Goal: Task Accomplishment & Management: Manage account settings

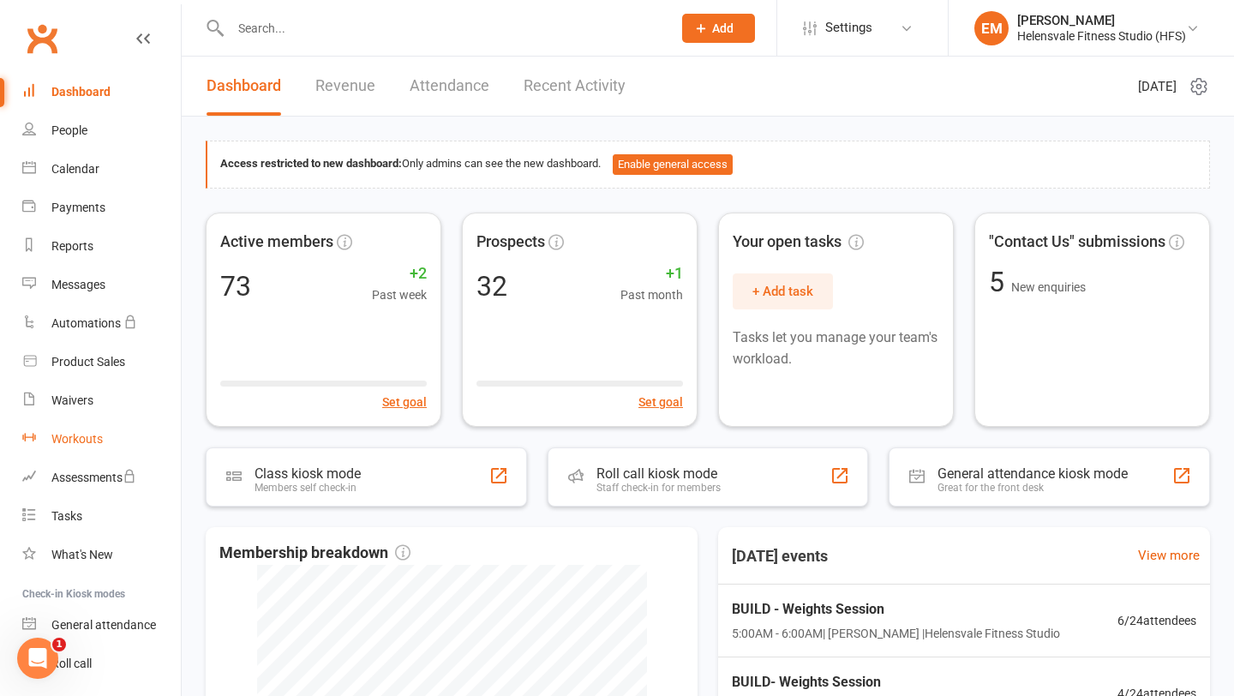
click at [103, 444] on link "Workouts" at bounding box center [101, 439] width 159 height 39
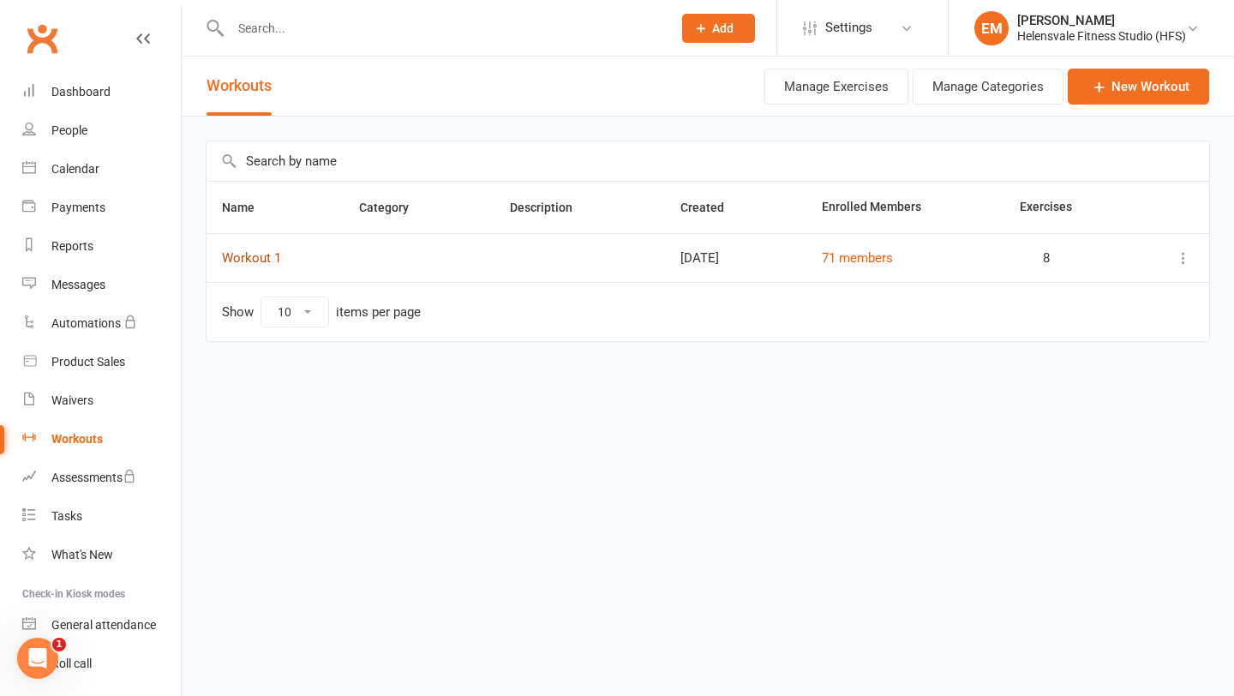
click at [260, 255] on link "Workout 1" at bounding box center [251, 257] width 59 height 15
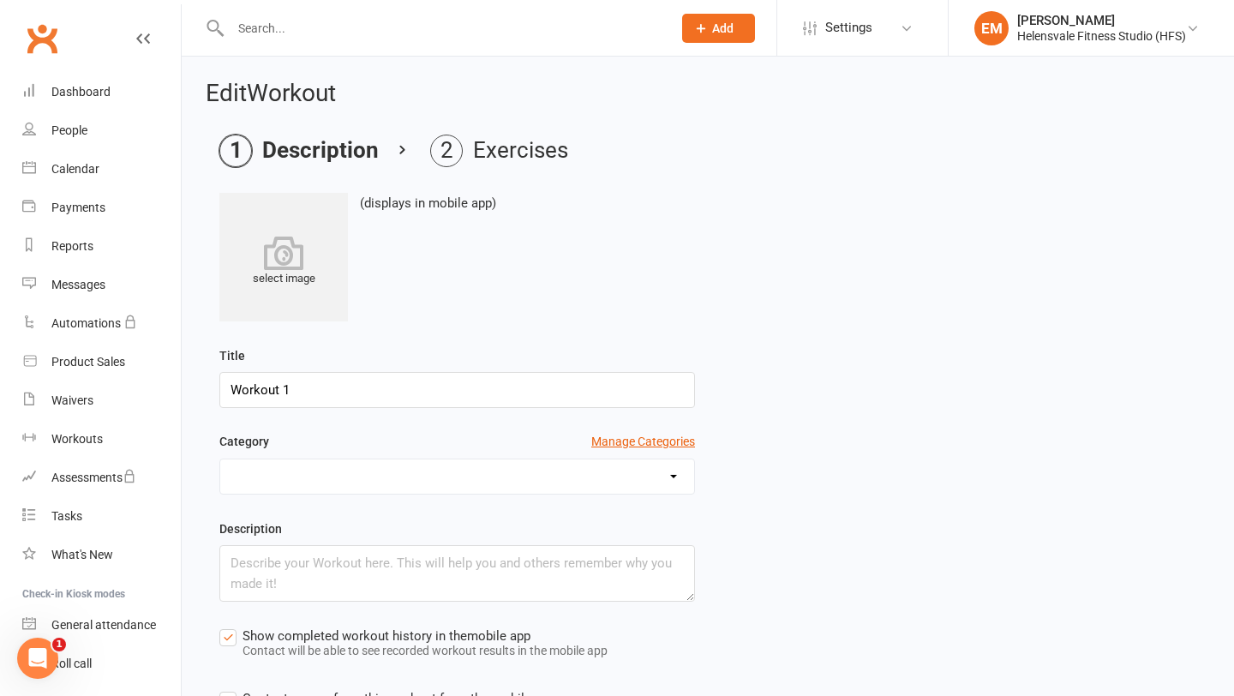
scroll to position [206, 0]
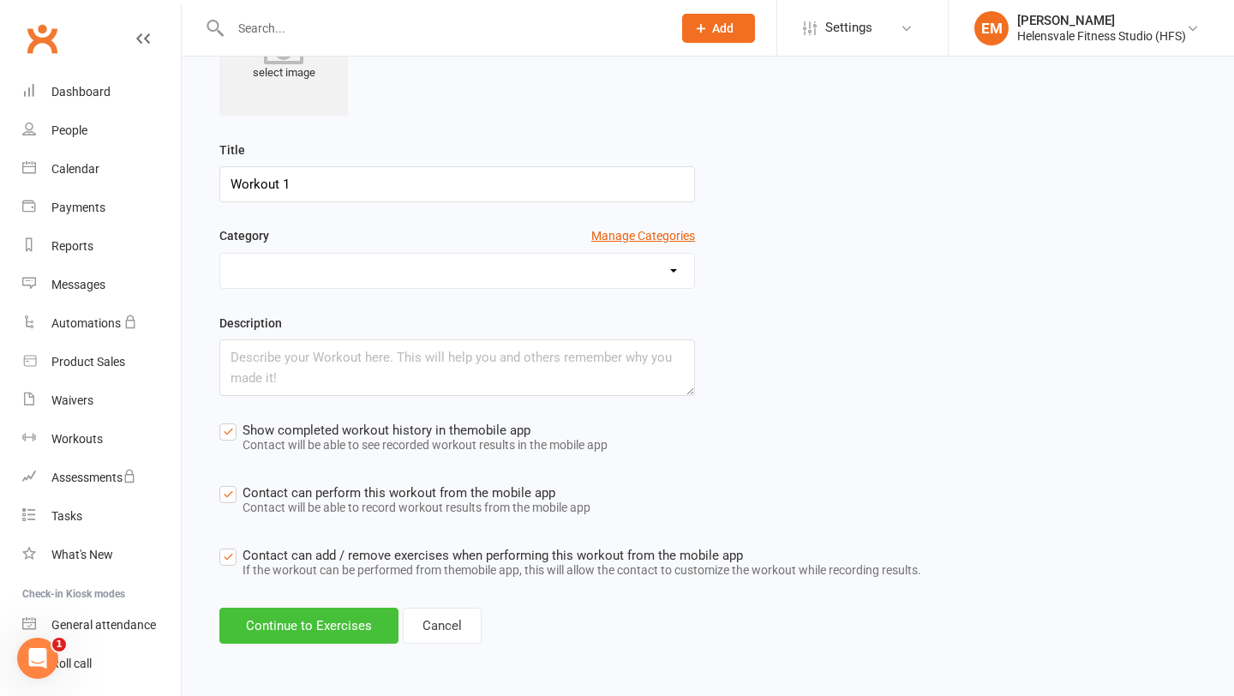
click at [314, 633] on button "Continue to Exercises" at bounding box center [308, 625] width 179 height 36
select select "Kilograms"
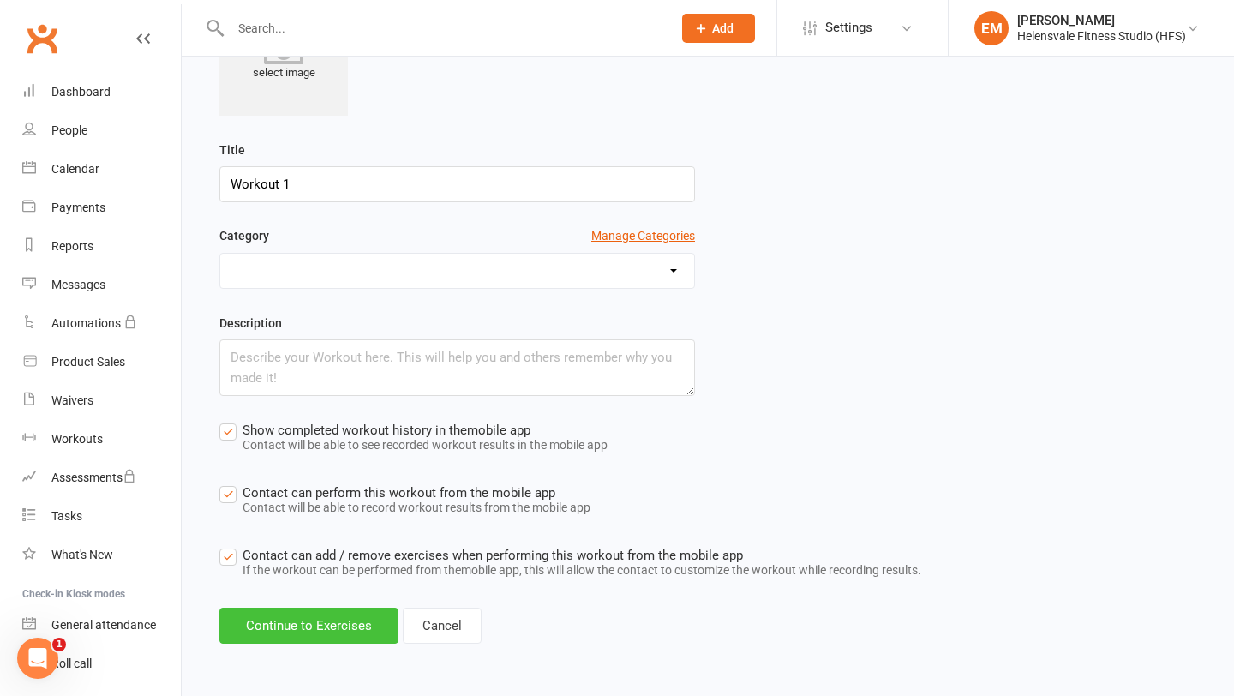
select select "Kilograms"
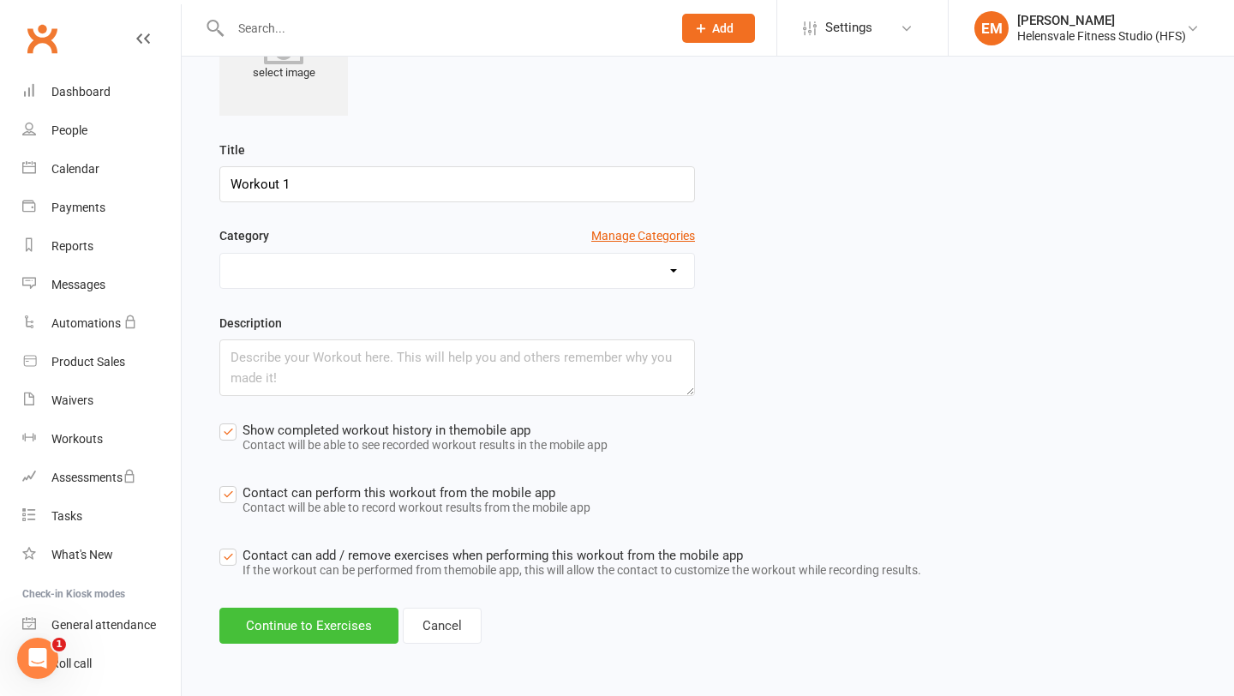
select select "Kilograms"
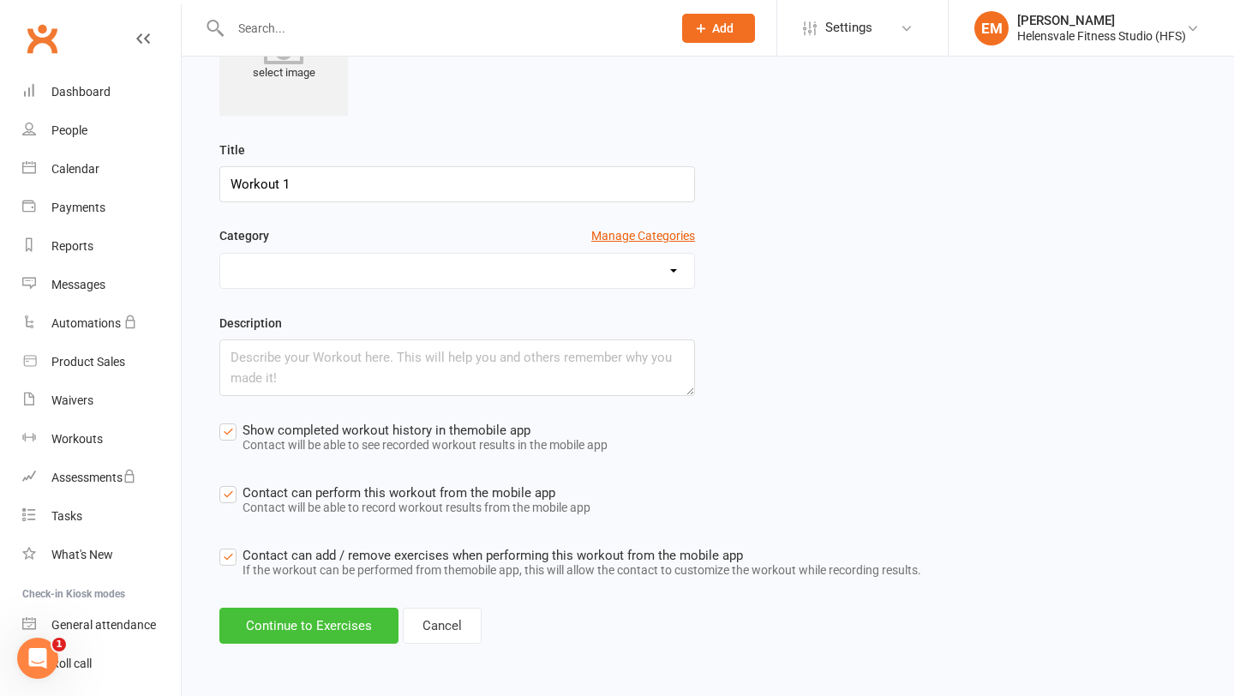
select select "Kilograms"
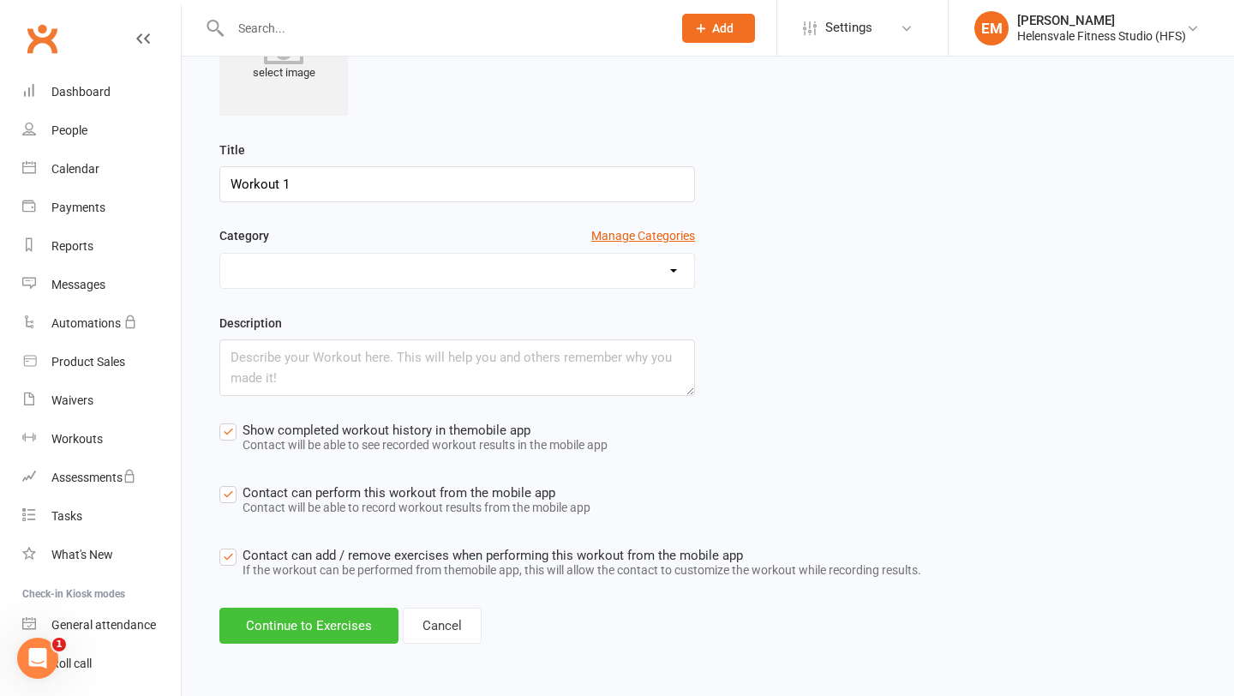
select select "Kilograms"
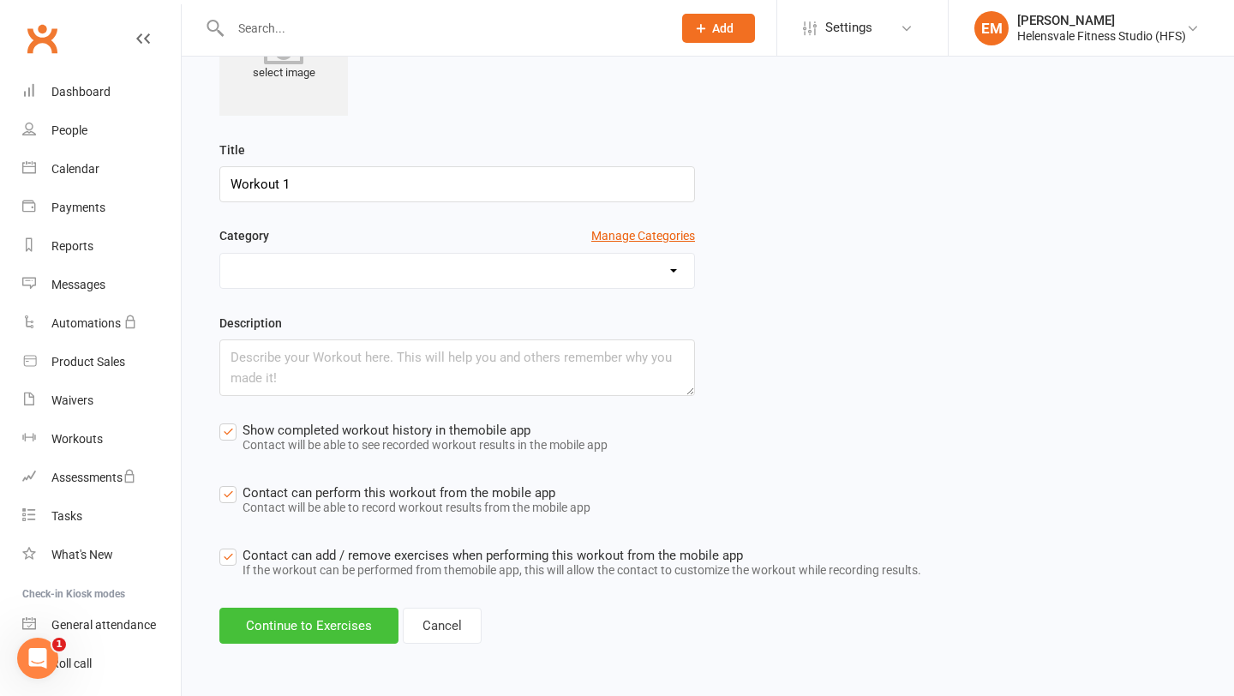
select select "Kilograms"
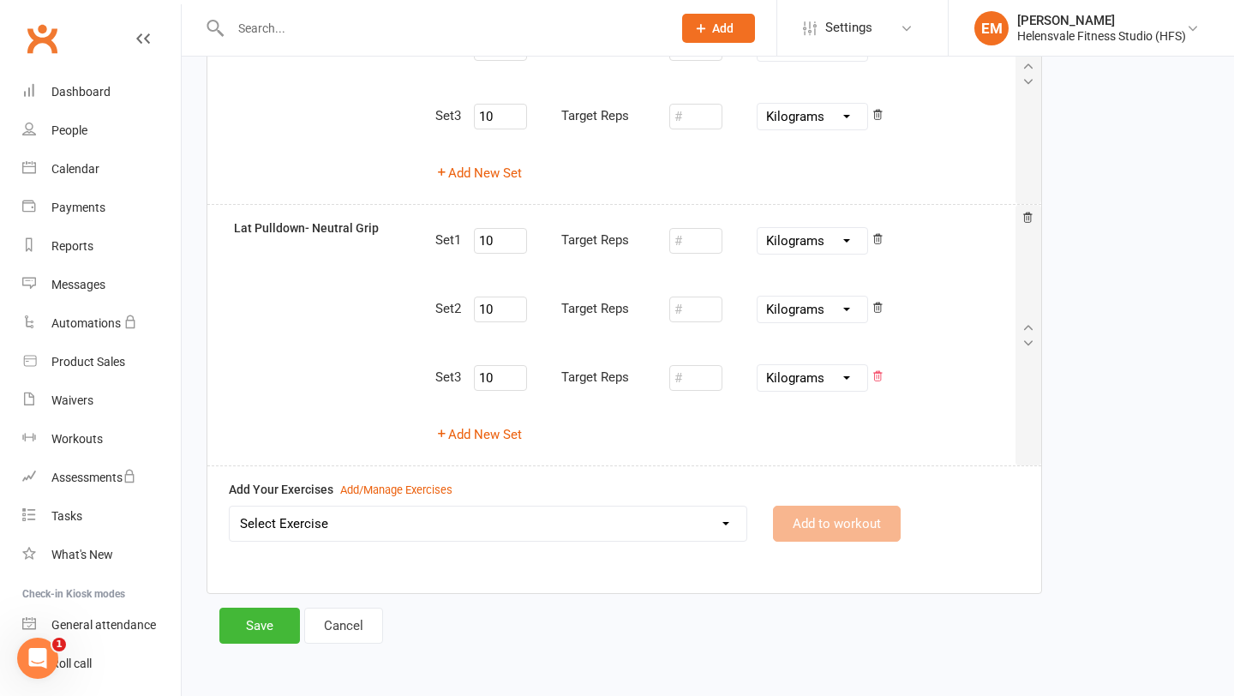
click at [883, 380] on icon at bounding box center [878, 375] width 9 height 9
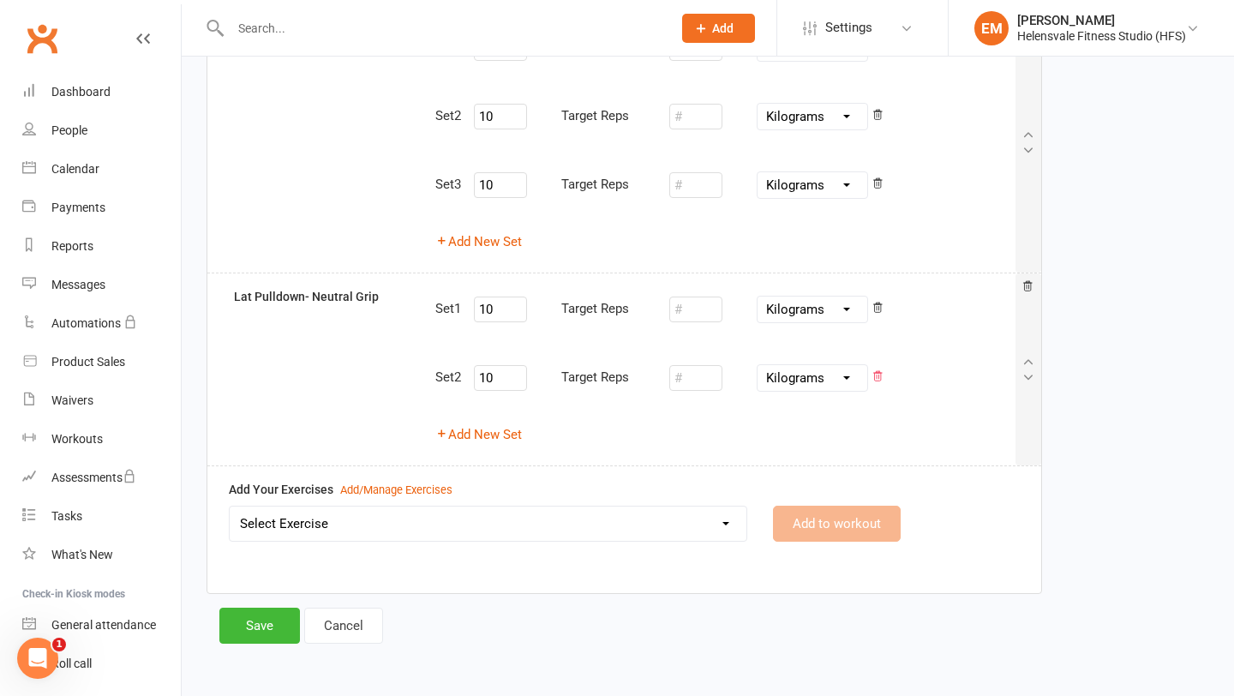
click at [882, 376] on icon at bounding box center [878, 375] width 9 height 9
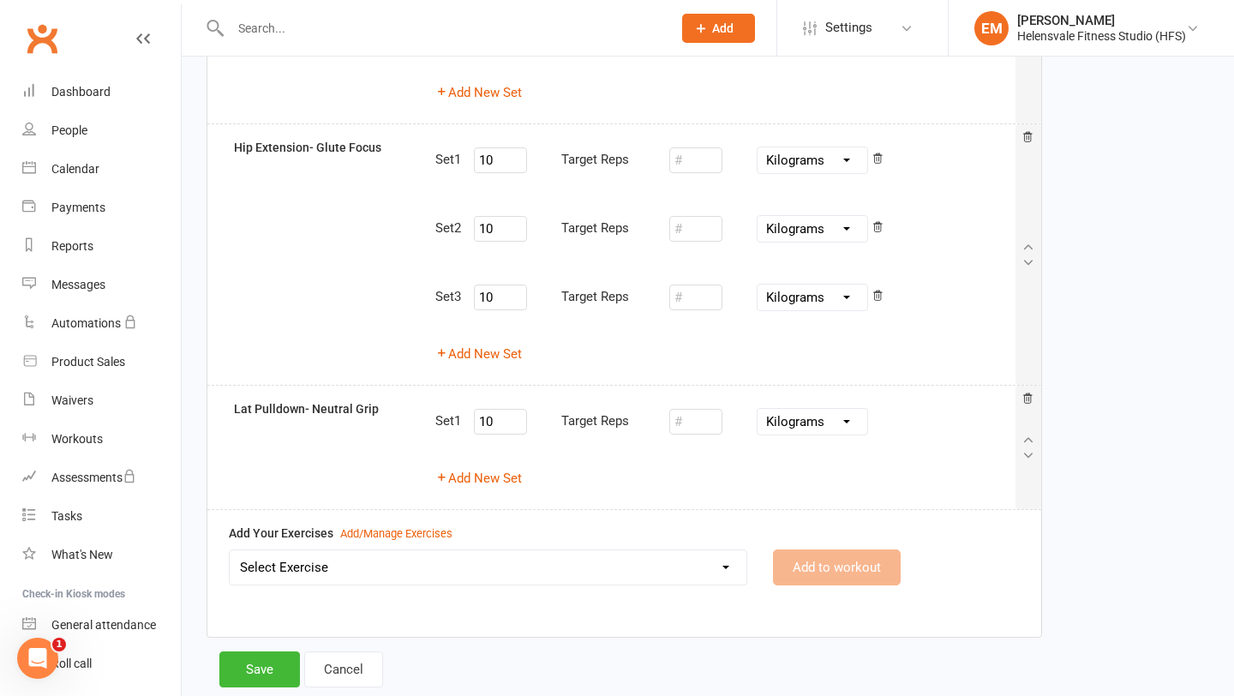
scroll to position [1604, 0]
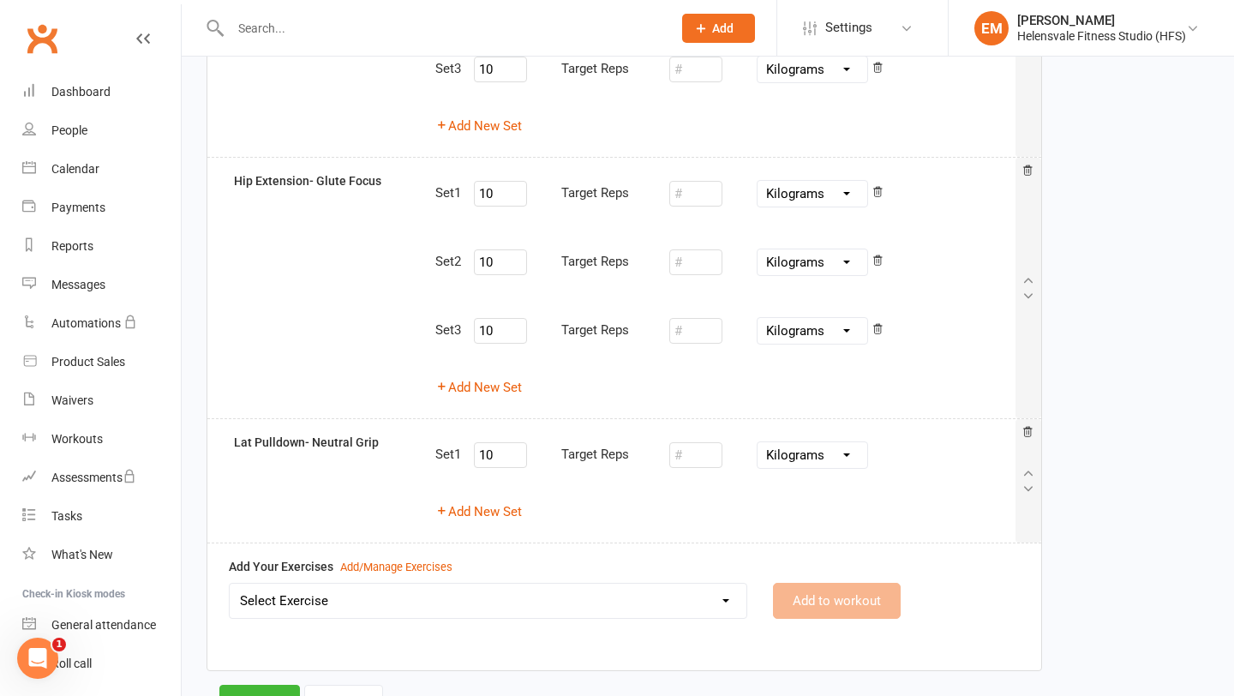
click at [888, 328] on div "Set 3 10 Target Reps Pounds Grams Kilograms" at bounding box center [724, 330] width 579 height 45
click at [883, 329] on icon at bounding box center [877, 329] width 12 height 12
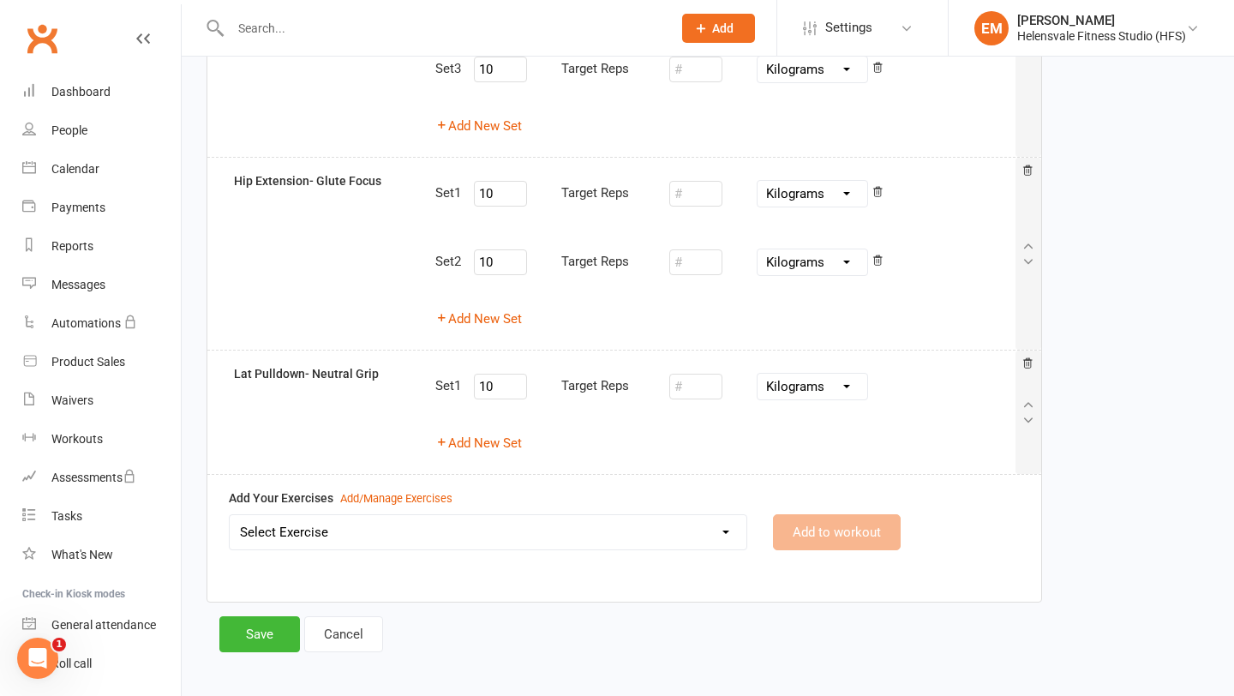
click at [887, 266] on div "Set 2 10 Target Reps Pounds Grams Kilograms" at bounding box center [724, 262] width 579 height 45
click at [883, 265] on icon at bounding box center [877, 260] width 12 height 12
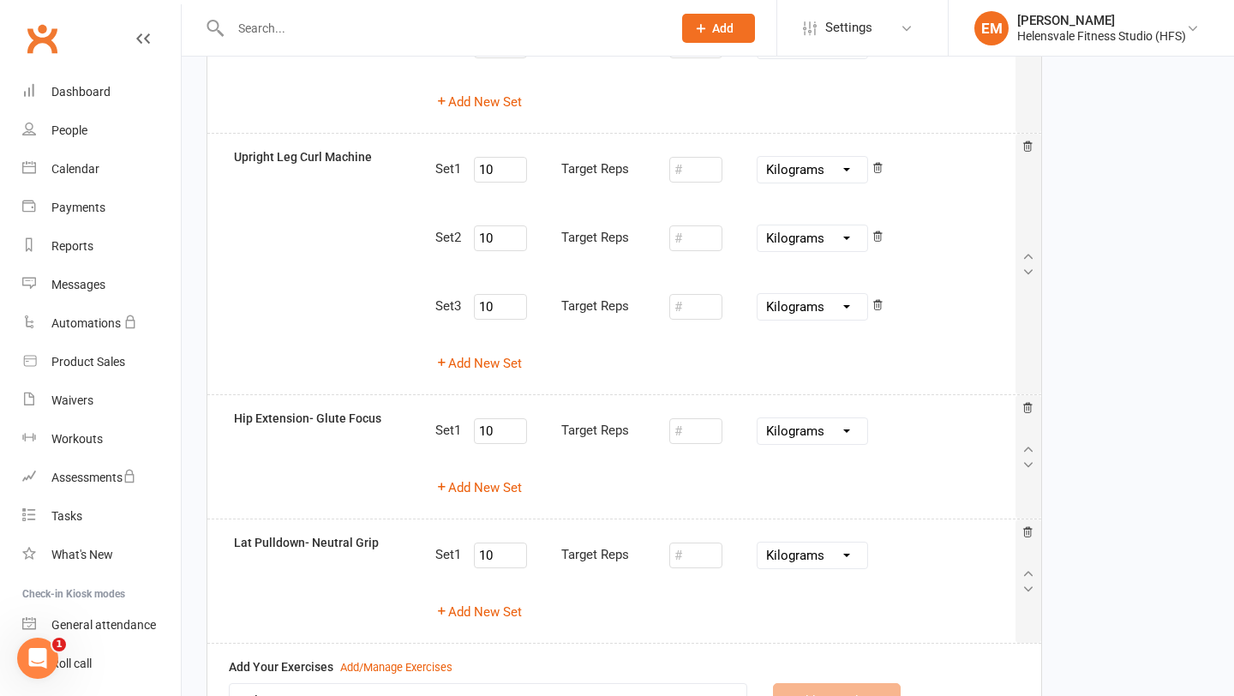
scroll to position [1360, 0]
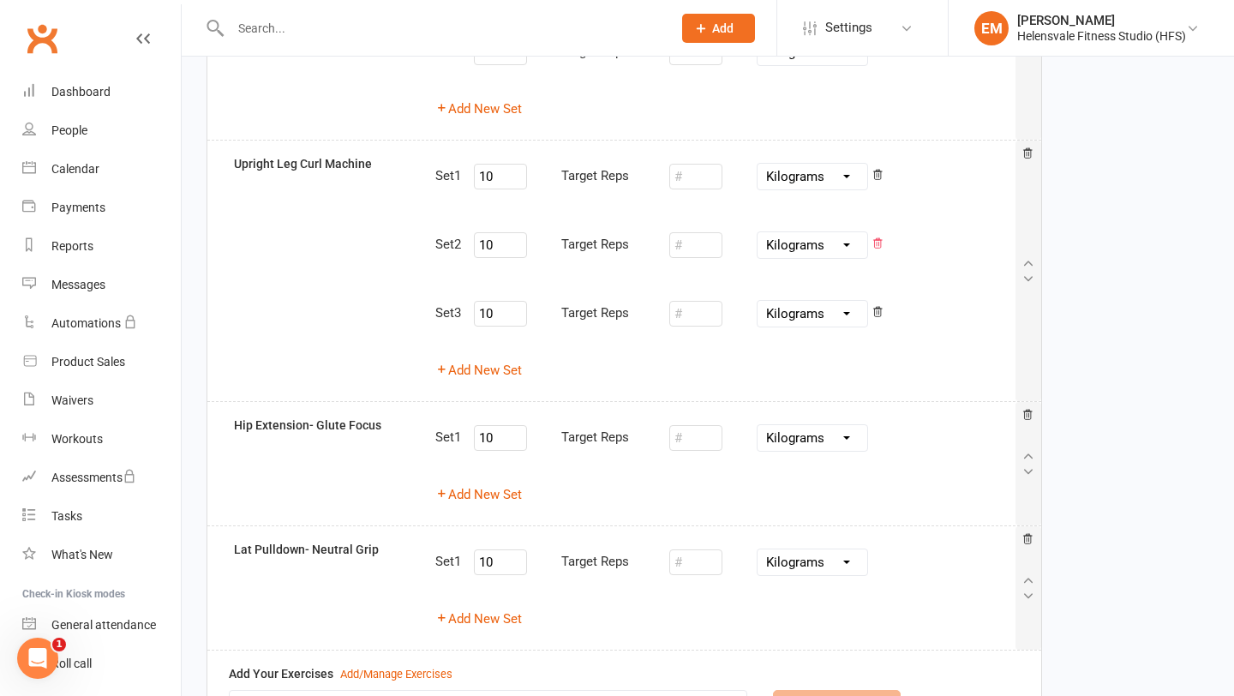
click at [883, 248] on icon at bounding box center [878, 242] width 9 height 9
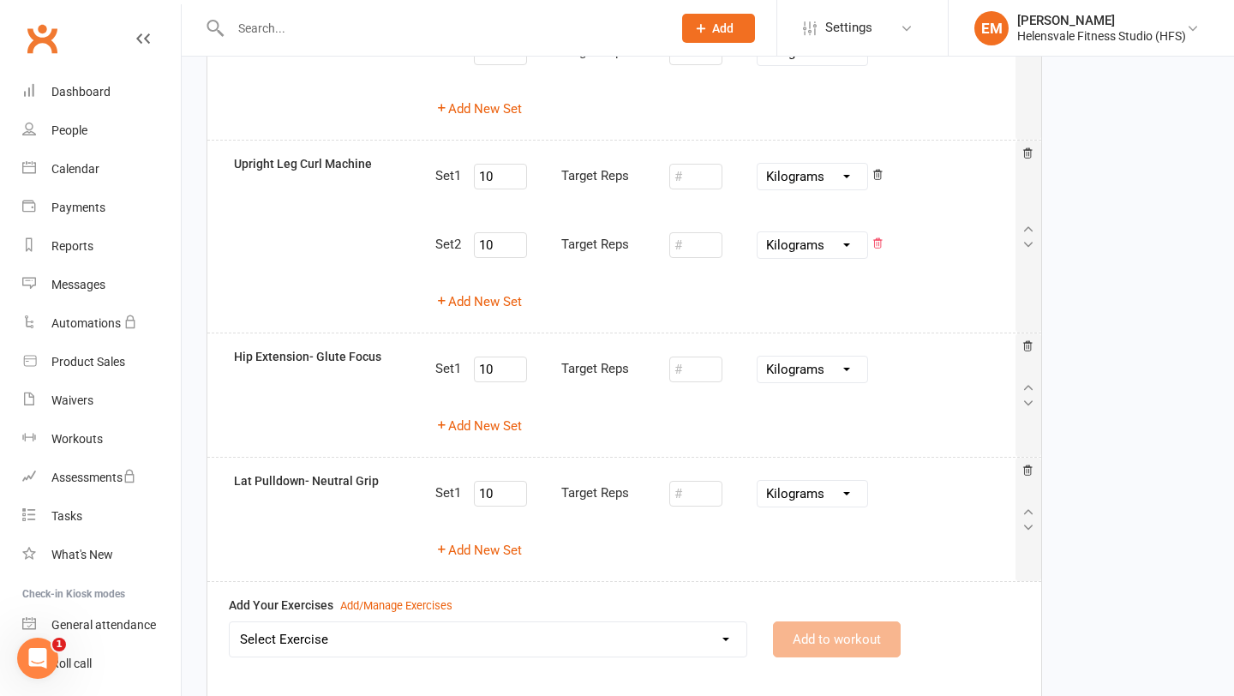
click at [883, 248] on icon at bounding box center [878, 242] width 9 height 9
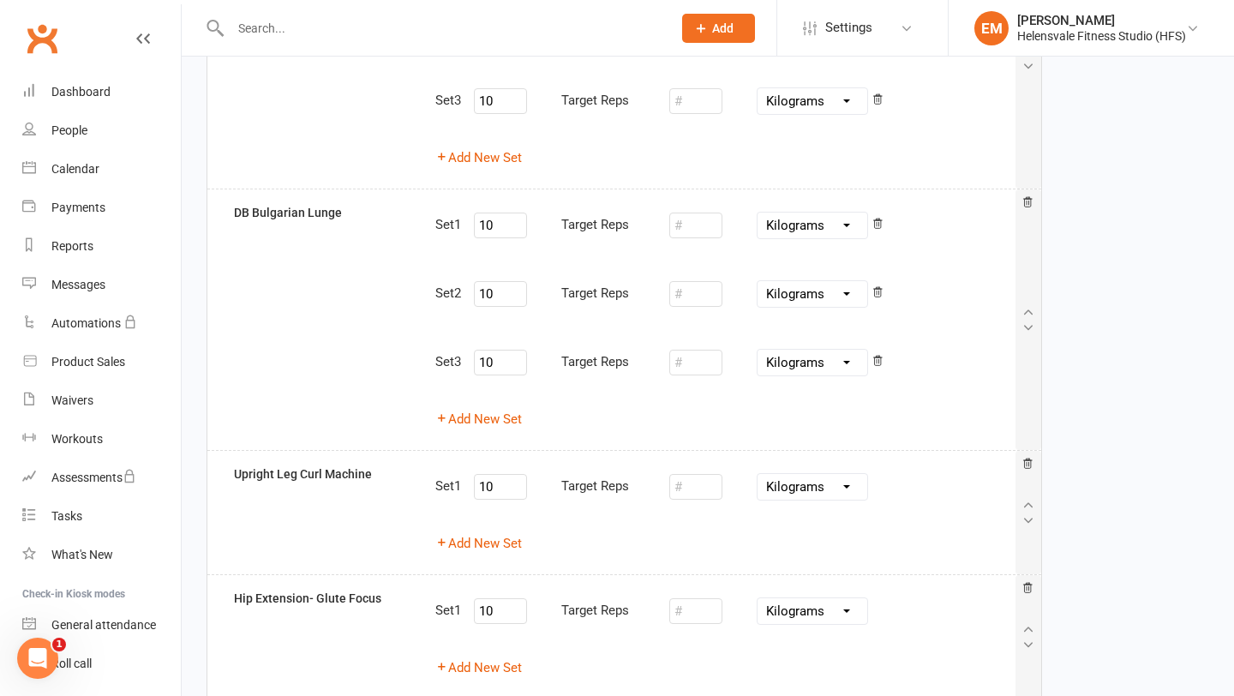
scroll to position [1019, 0]
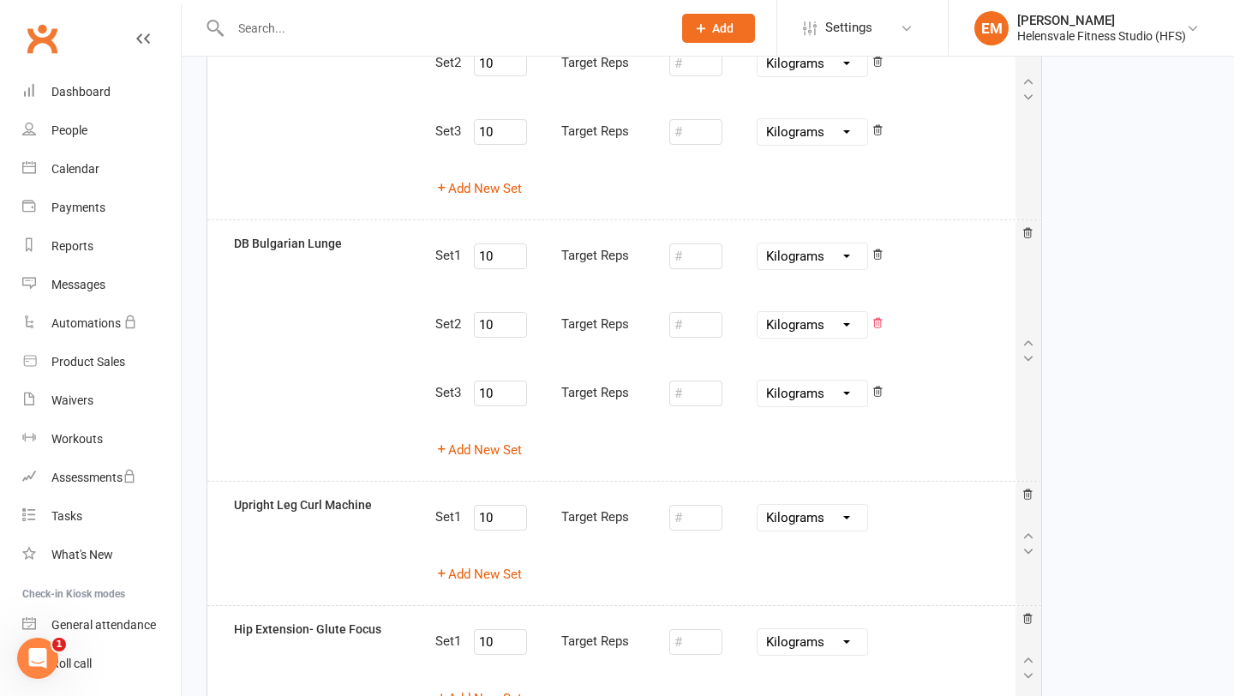
click at [875, 323] on icon at bounding box center [877, 323] width 12 height 12
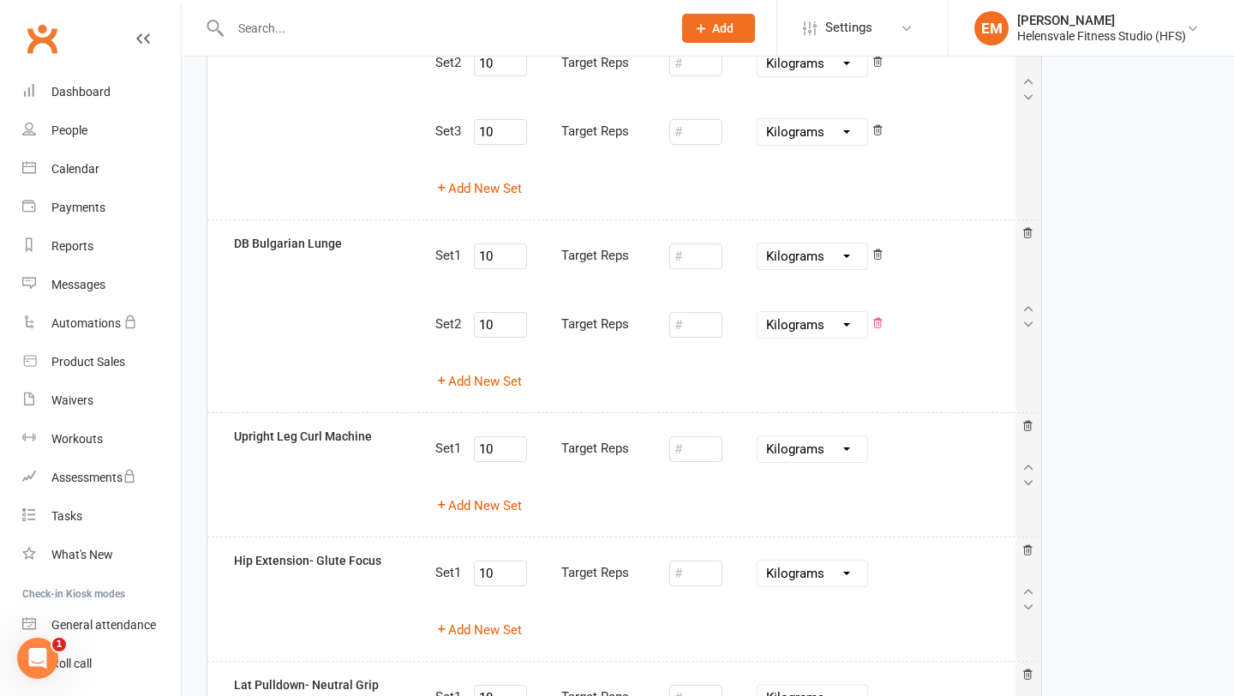
click at [875, 323] on icon at bounding box center [877, 323] width 12 height 12
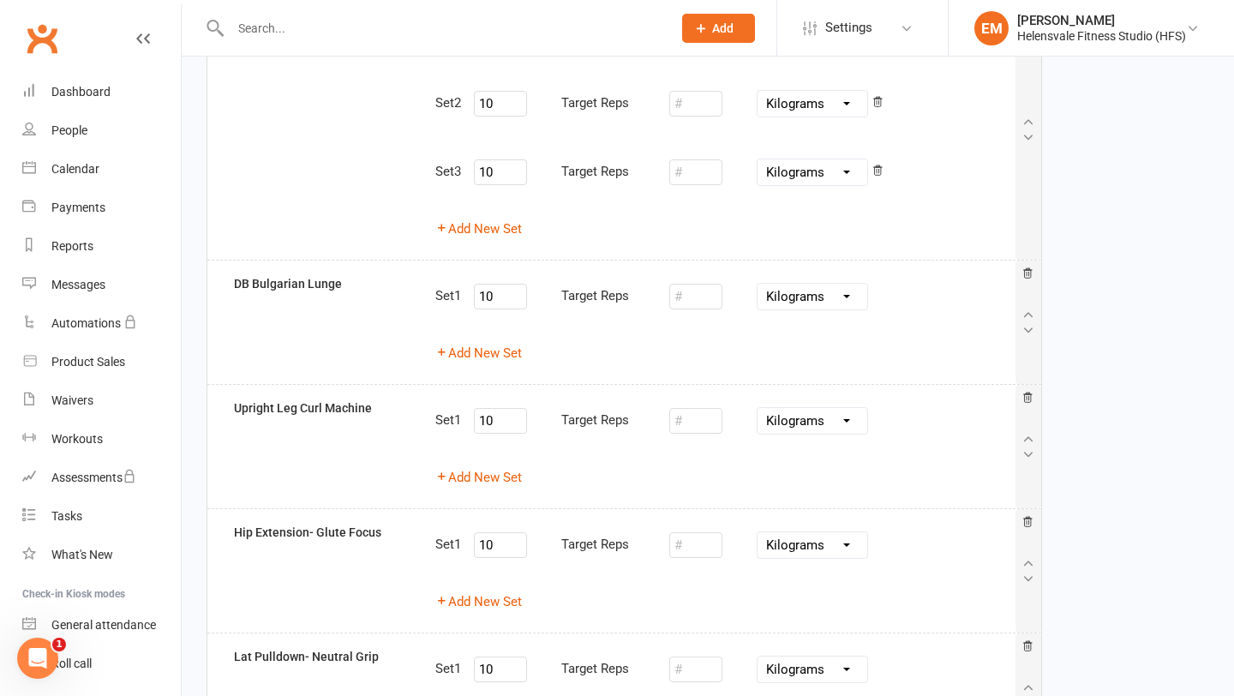
scroll to position [834, 0]
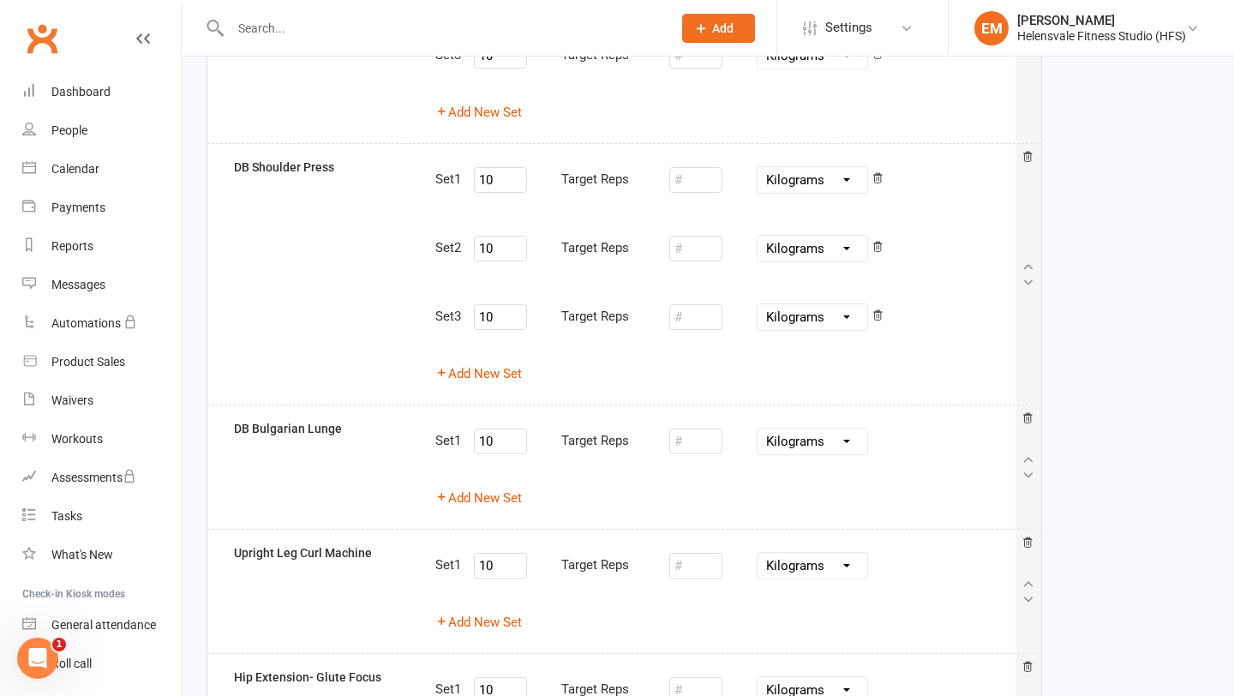
click at [875, 323] on icon at bounding box center [877, 316] width 12 height 15
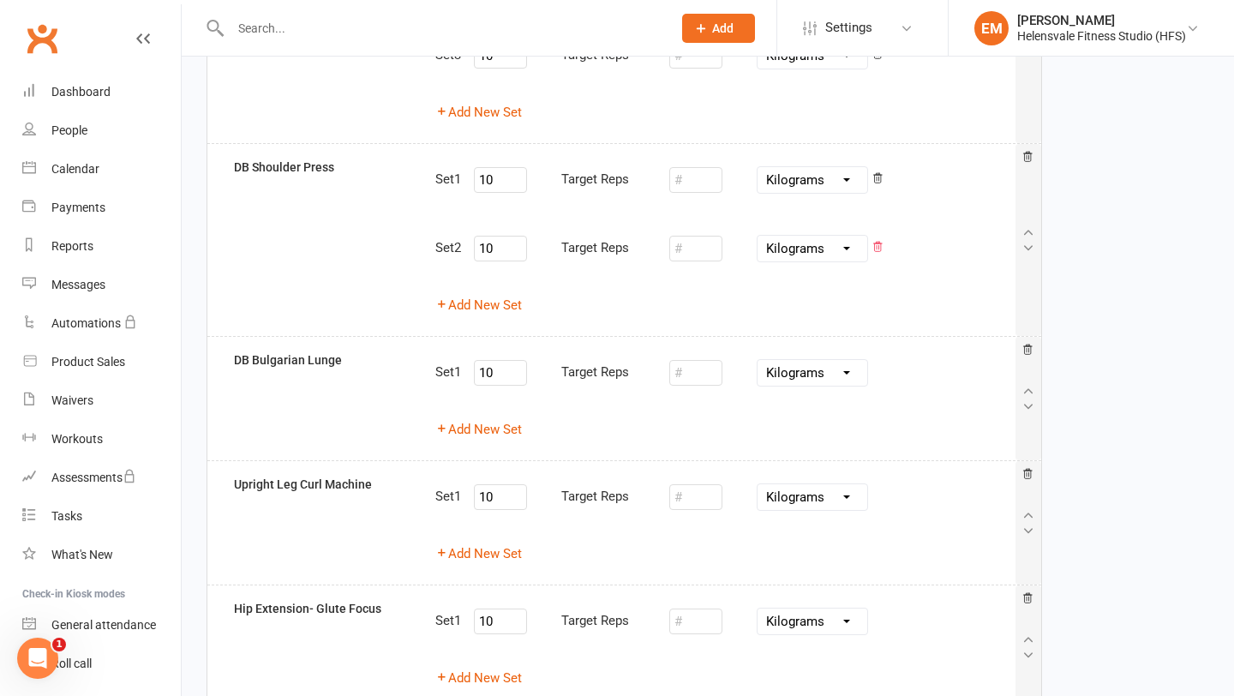
click at [883, 248] on icon at bounding box center [877, 247] width 12 height 12
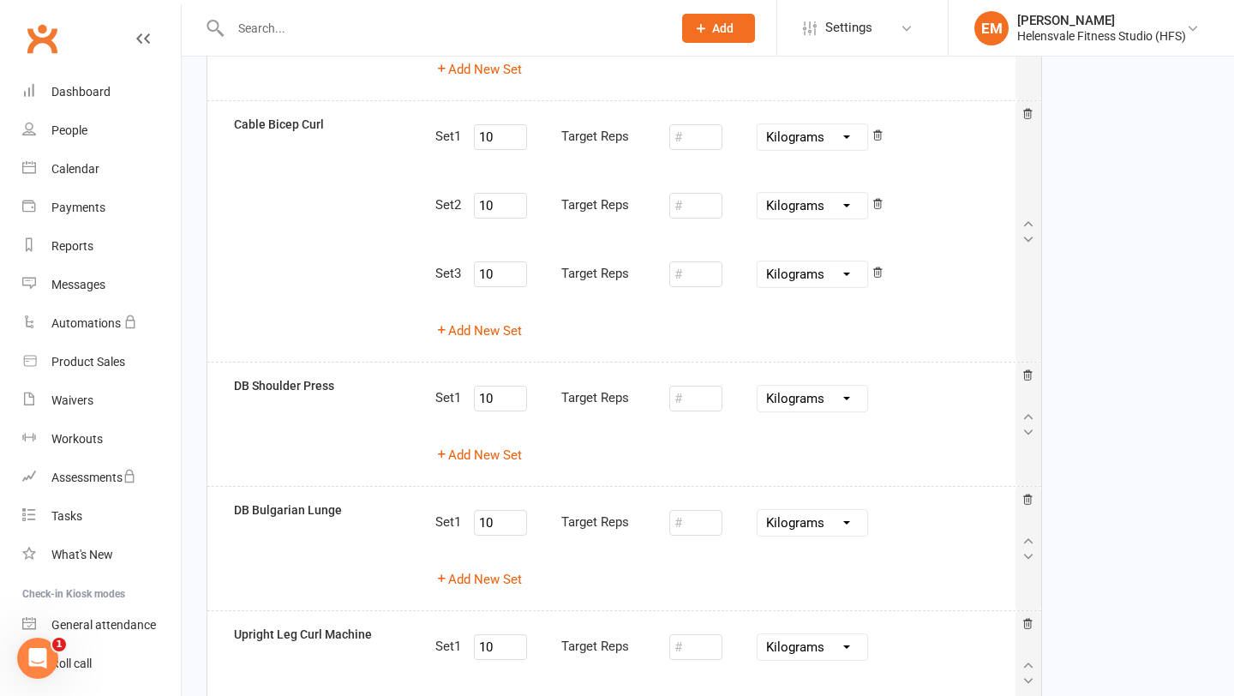
scroll to position [614, 0]
click at [883, 216] on div "Pounds Grams Kilograms" at bounding box center [820, 206] width 127 height 27
click at [888, 194] on div "Set 2 10 Target Reps Pounds Grams Kilograms" at bounding box center [724, 206] width 579 height 45
click at [883, 202] on icon at bounding box center [877, 205] width 12 height 12
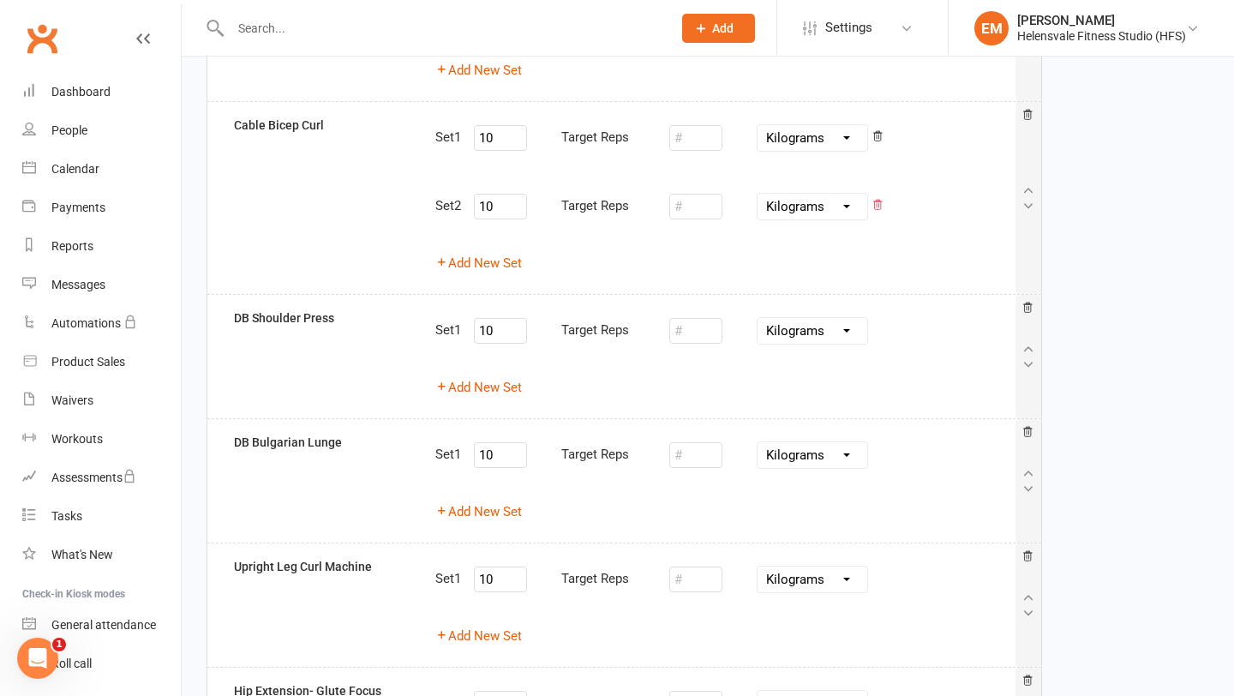
click at [883, 202] on icon at bounding box center [877, 205] width 12 height 12
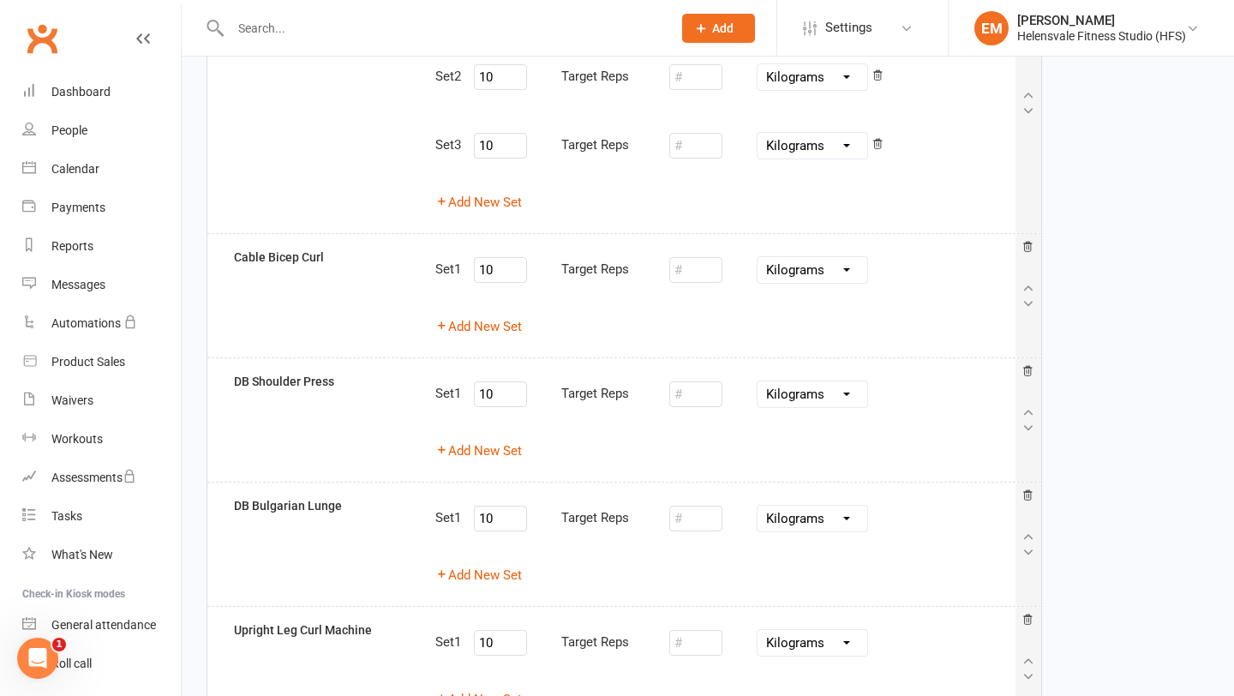
scroll to position [290, 0]
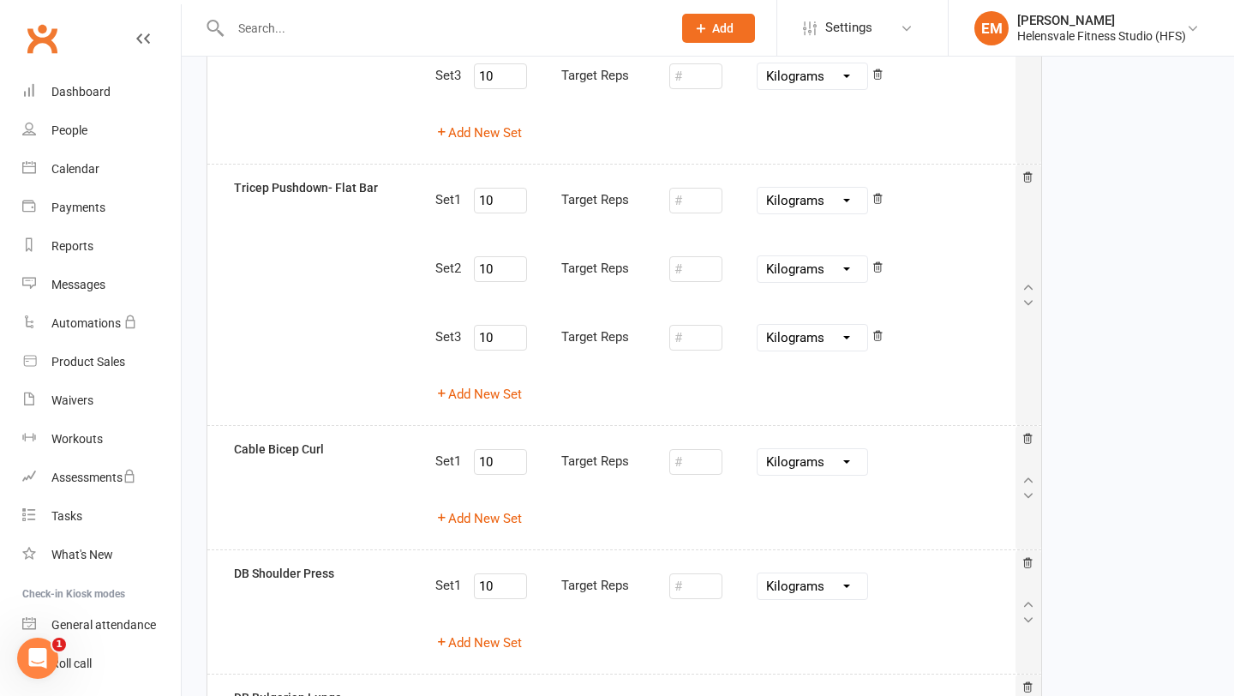
click at [883, 254] on div "Pounds Grams Kilograms" at bounding box center [776, 269] width 214 height 36
click at [878, 270] on icon at bounding box center [878, 266] width 9 height 9
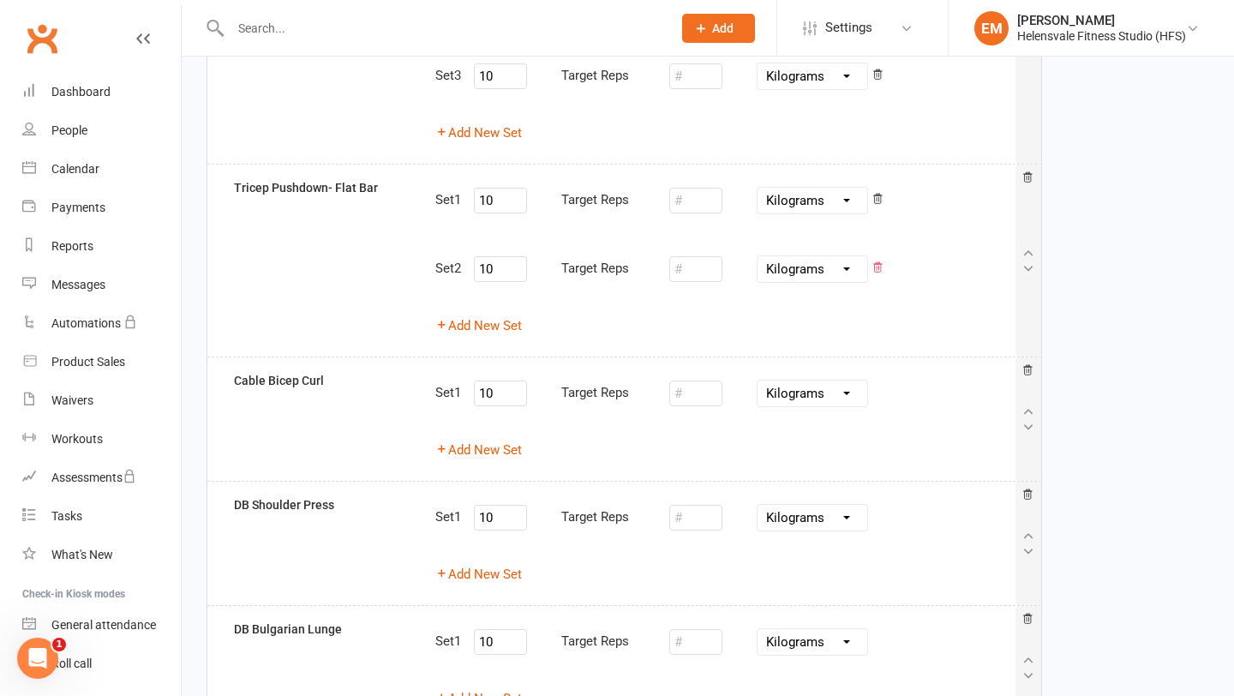
click at [879, 270] on icon at bounding box center [877, 267] width 12 height 12
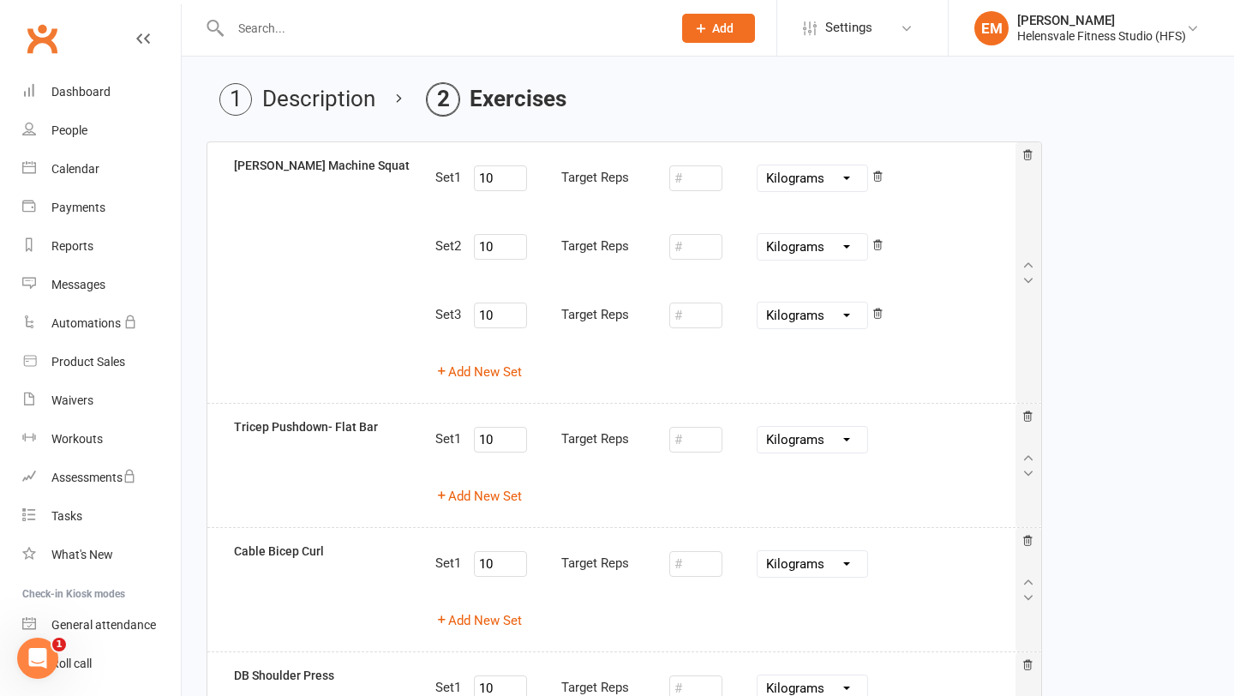
scroll to position [0, 0]
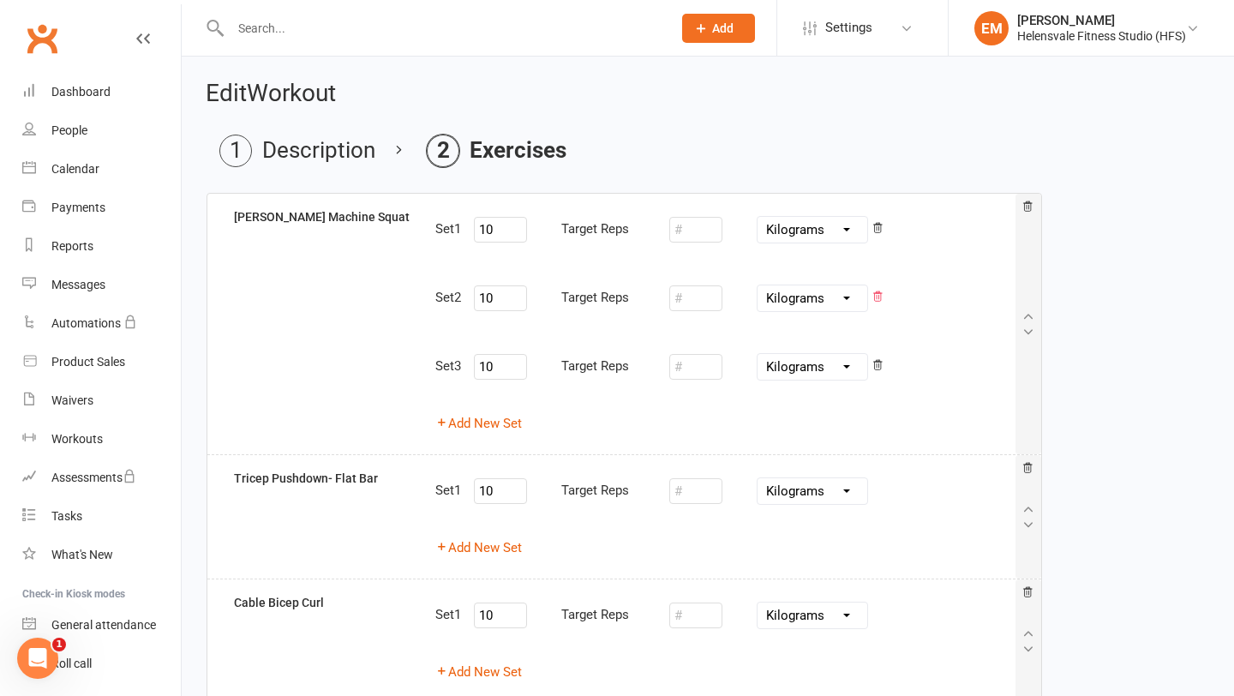
click at [877, 290] on icon at bounding box center [877, 296] width 12 height 12
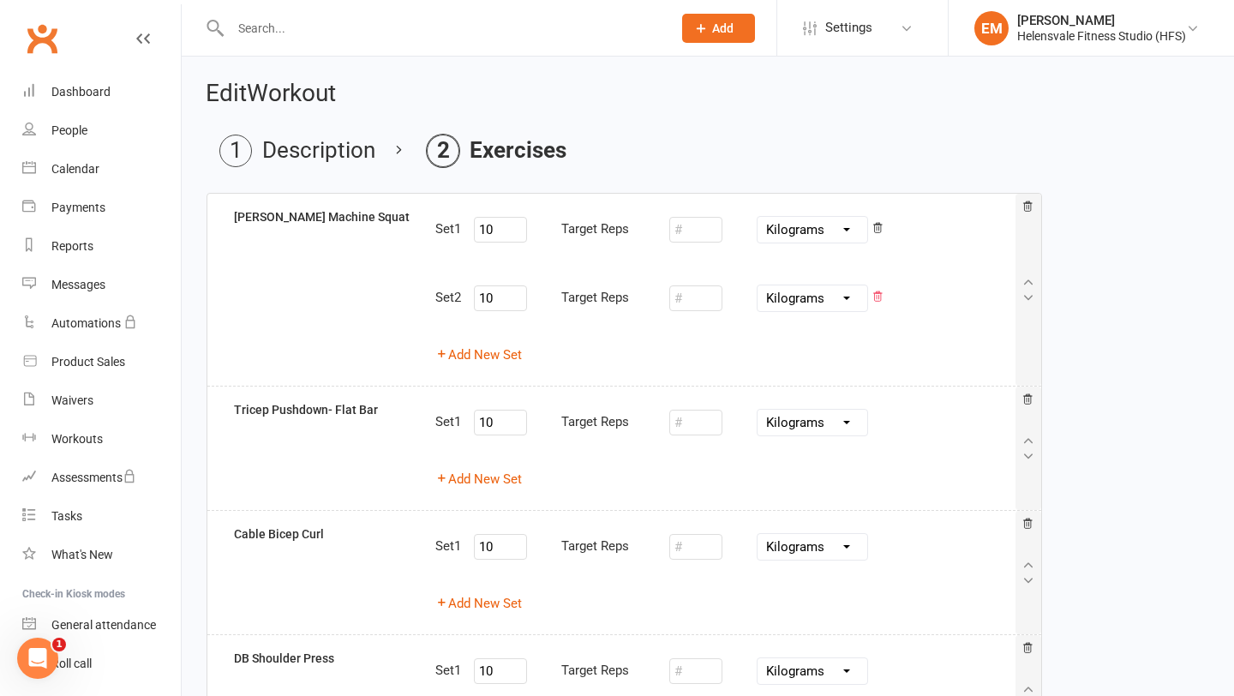
click at [880, 292] on icon at bounding box center [878, 295] width 9 height 9
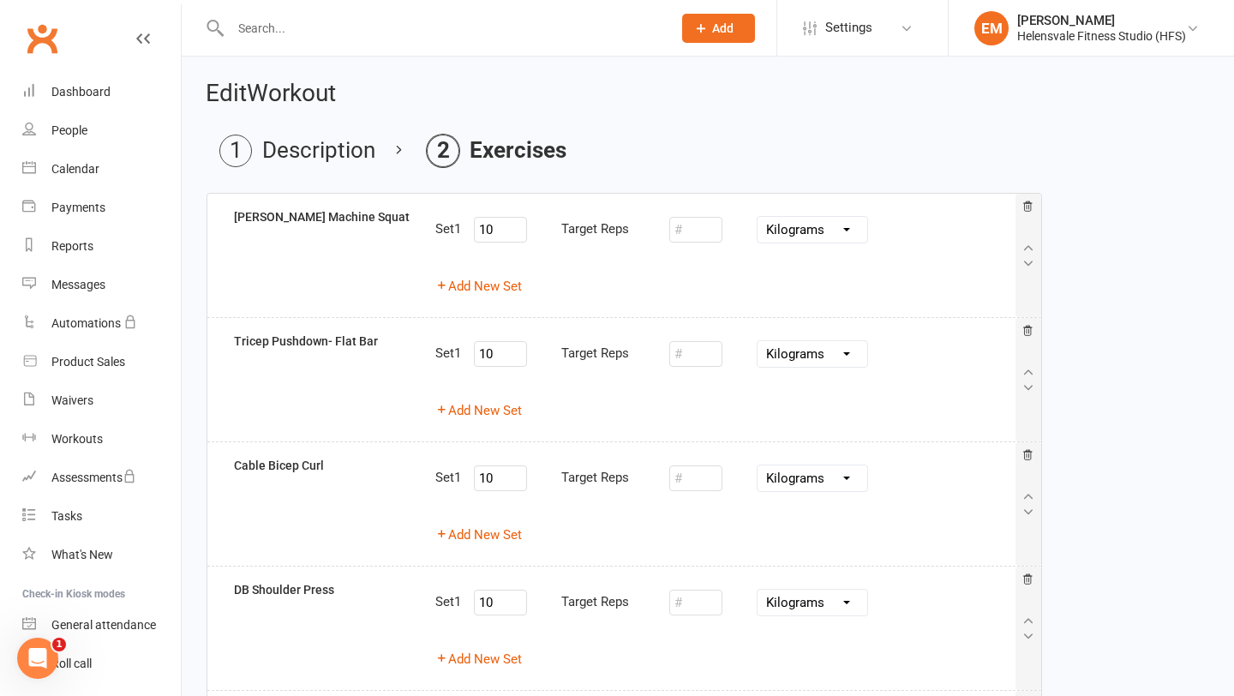
scroll to position [721, 0]
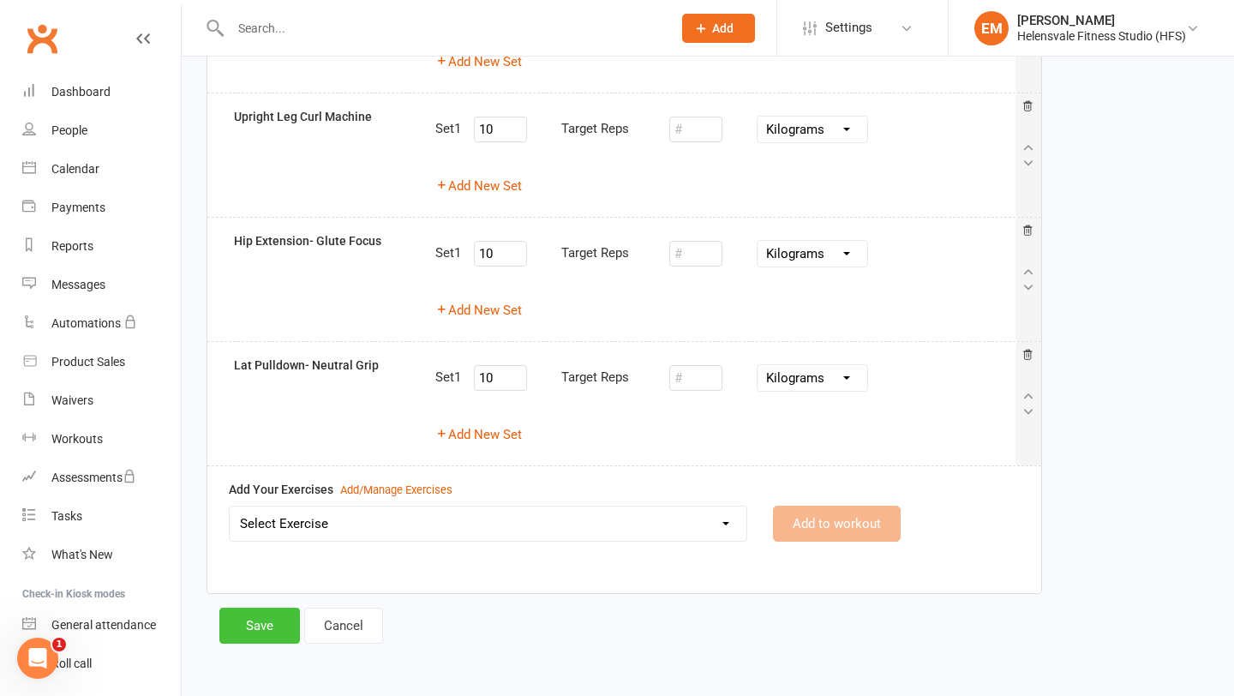
click at [265, 626] on button "Save" at bounding box center [259, 625] width 81 height 36
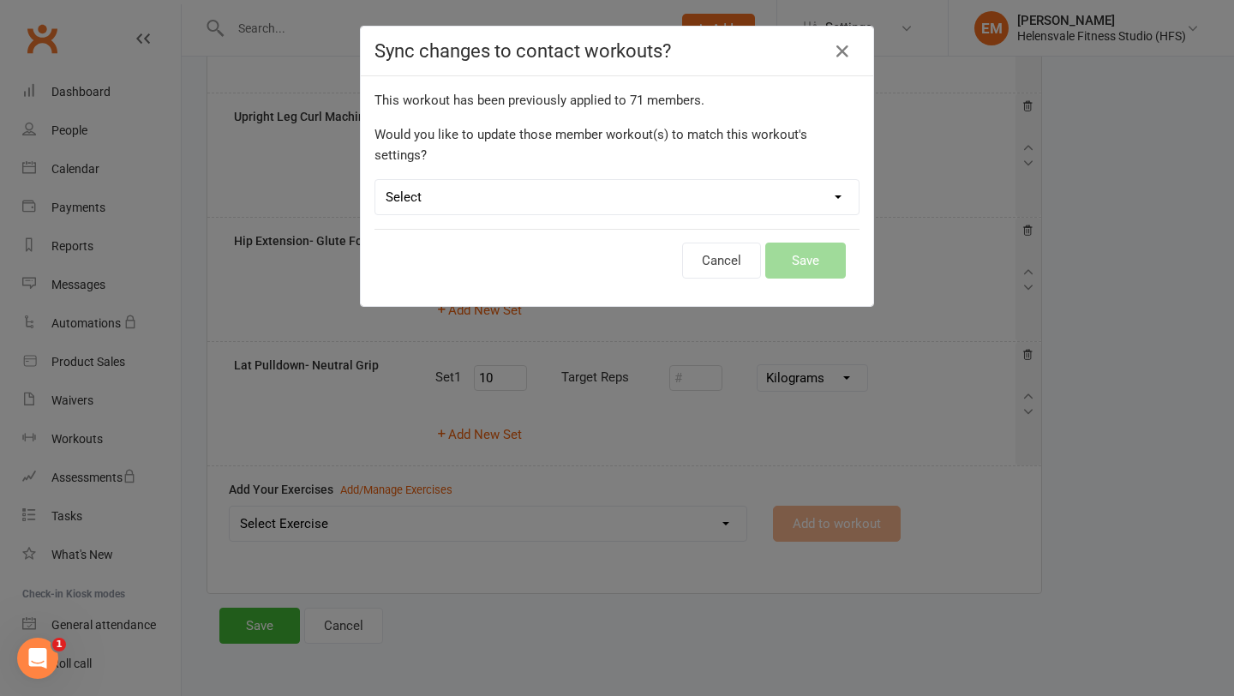
click at [500, 205] on div "This workout has been previously applied to 71 members . Would you like to upda…" at bounding box center [617, 191] width 512 height 230
click at [501, 180] on select "Select Leave member workouts unchanged Sync workout + exercise settings to memb…" at bounding box center [616, 197] width 483 height 34
click at [490, 184] on select "Select Leave member workouts unchanged Sync workout + exercise settings to memb…" at bounding box center [616, 197] width 483 height 34
select select "workout_and_exercises"
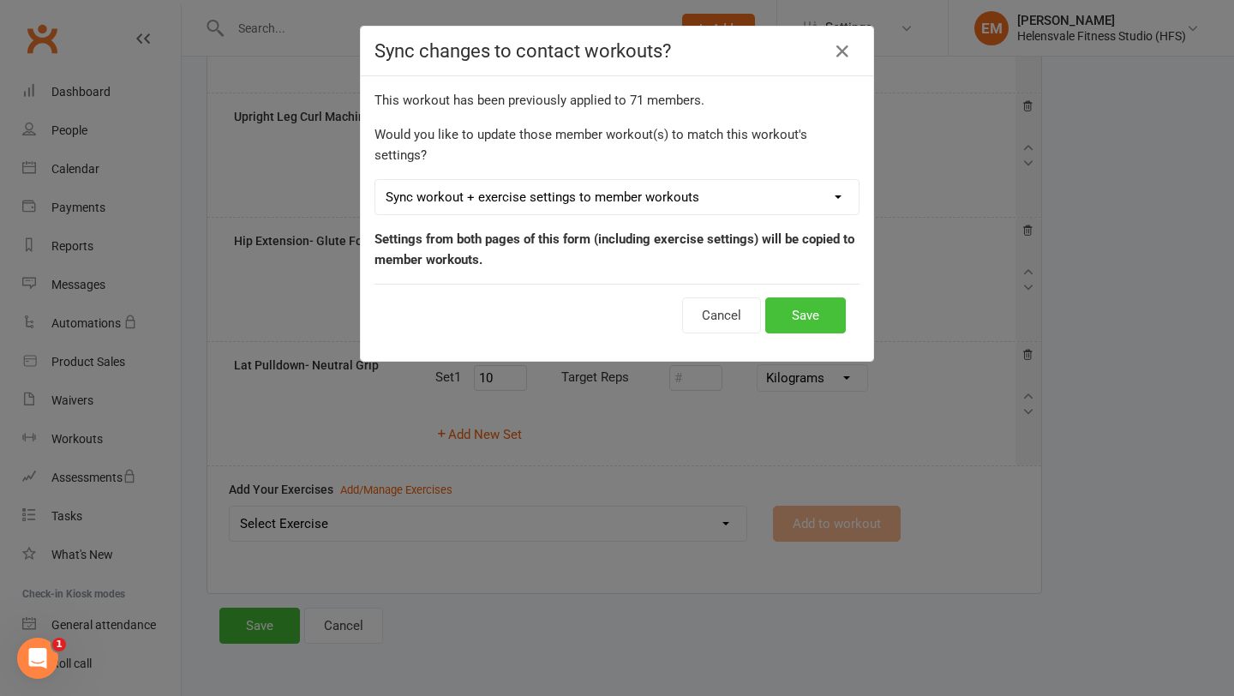
click at [798, 297] on button "Save" at bounding box center [805, 315] width 81 height 36
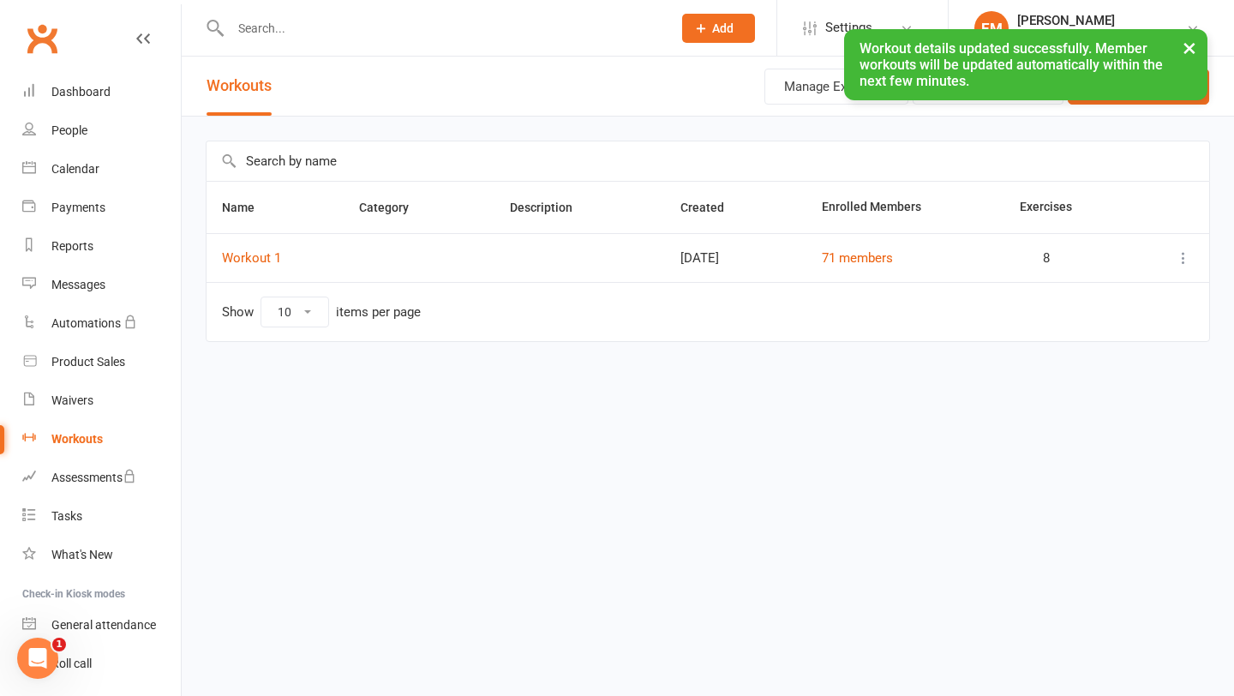
click at [1189, 255] on icon at bounding box center [1183, 257] width 17 height 17
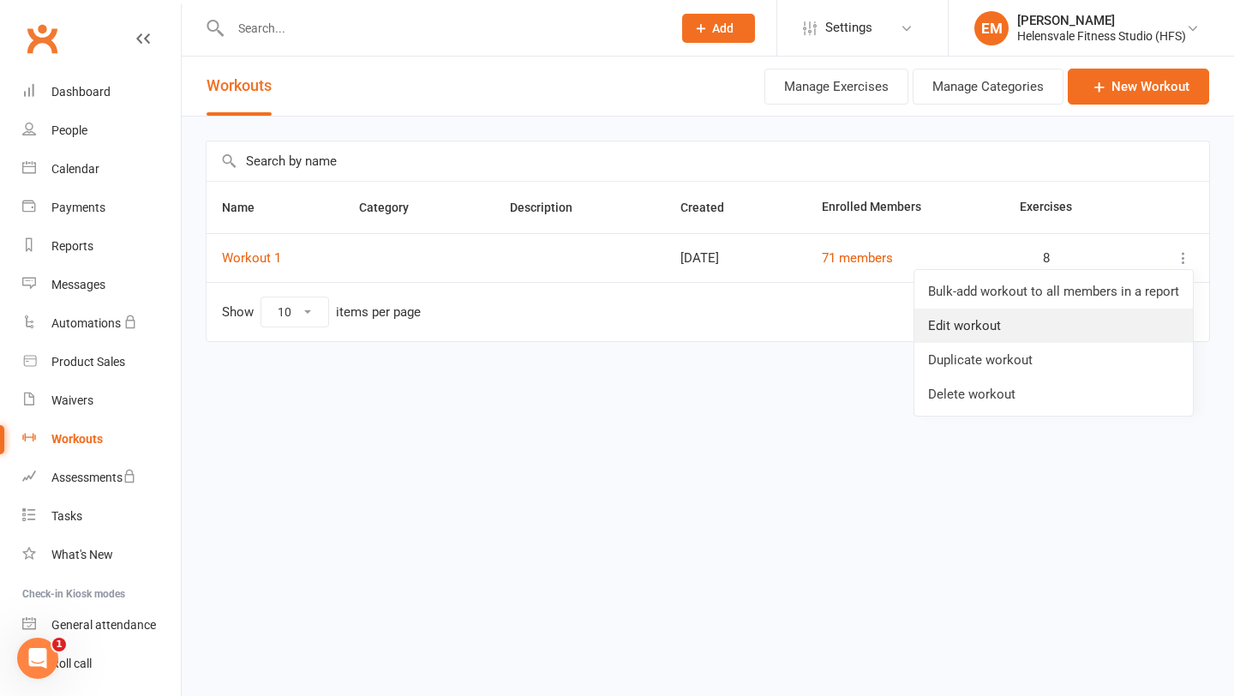
click at [1008, 332] on link "Edit workout" at bounding box center [1053, 325] width 278 height 34
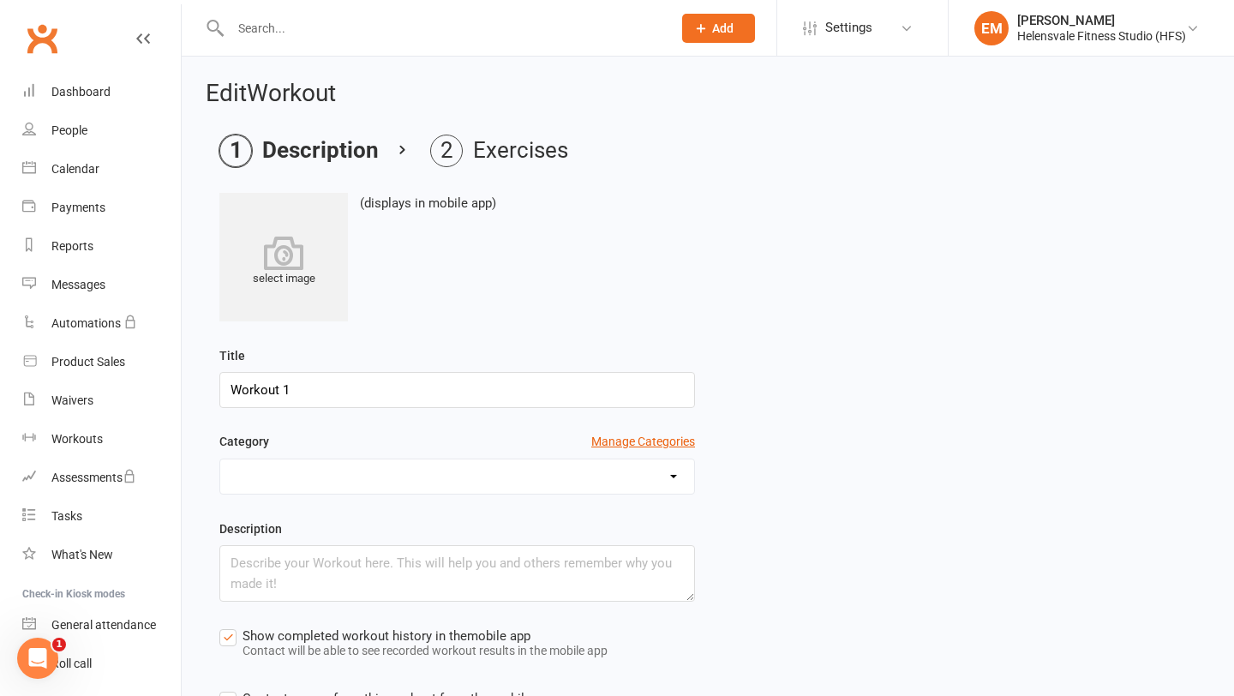
click at [338, 392] on input "Workout 1" at bounding box center [457, 390] width 476 height 36
type input "10 rep Baseline Workout"
click at [499, 349] on div "Title 10 rep Baseline Workout" at bounding box center [457, 376] width 476 height 63
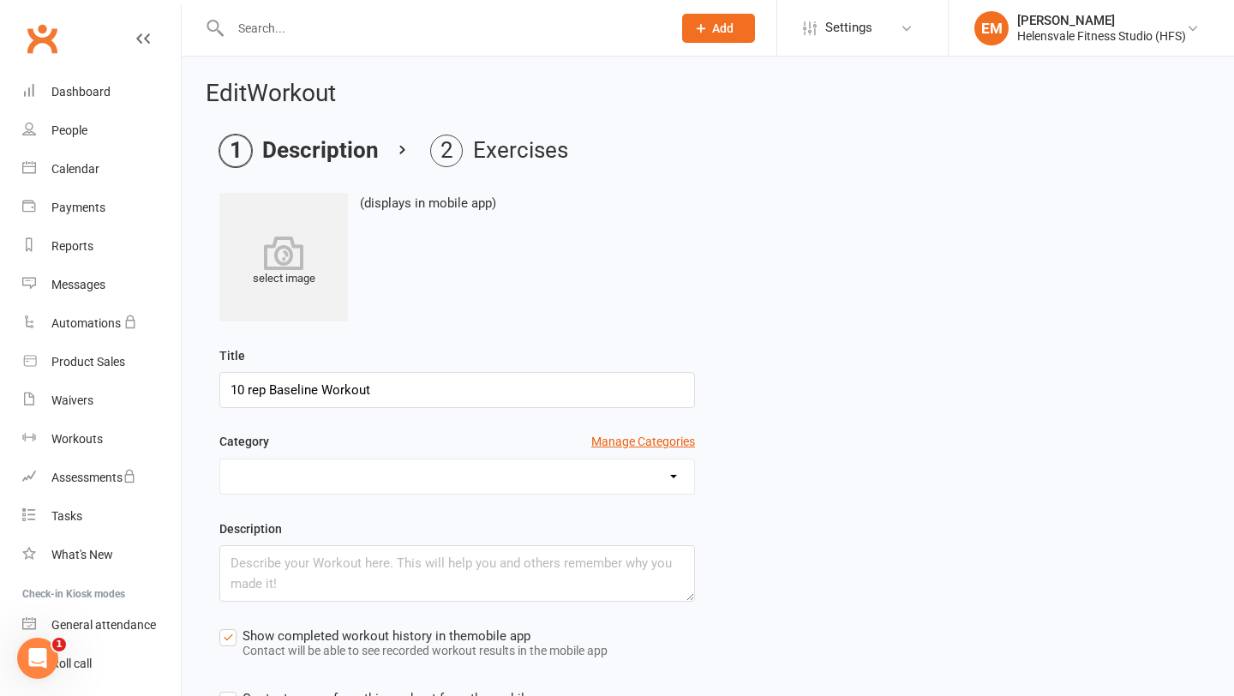
scroll to position [206, 0]
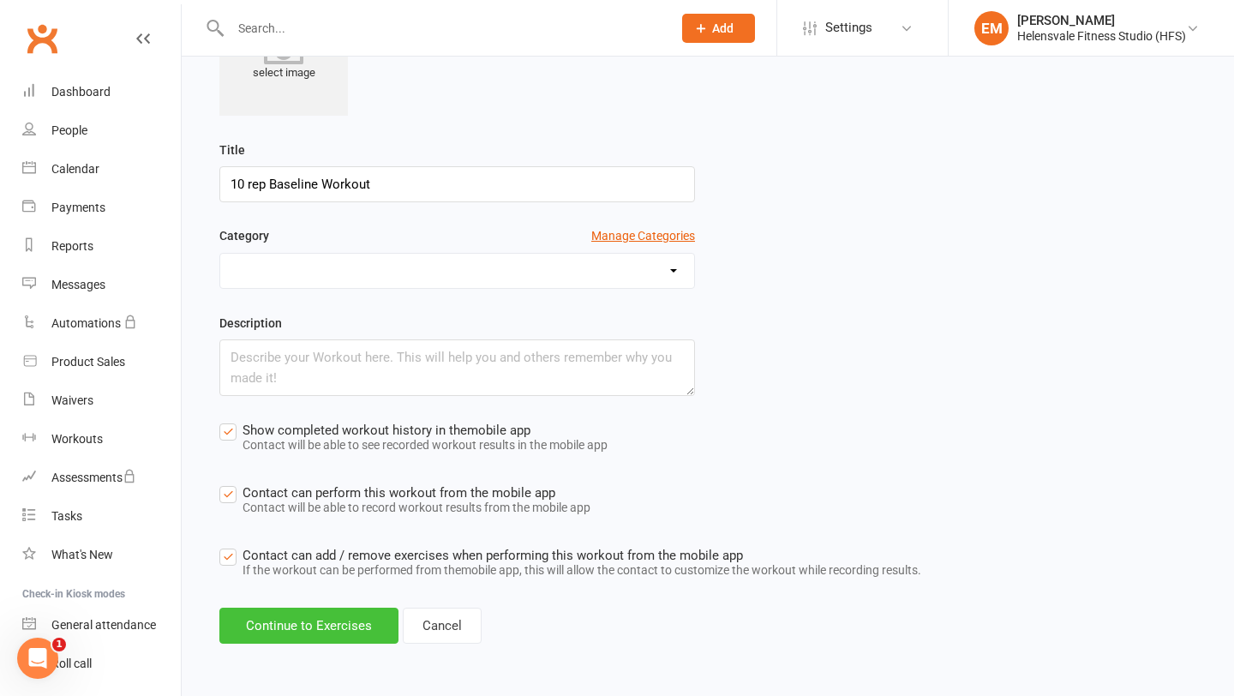
click at [308, 612] on button "Continue to Exercises" at bounding box center [308, 625] width 179 height 36
select select "Kilograms"
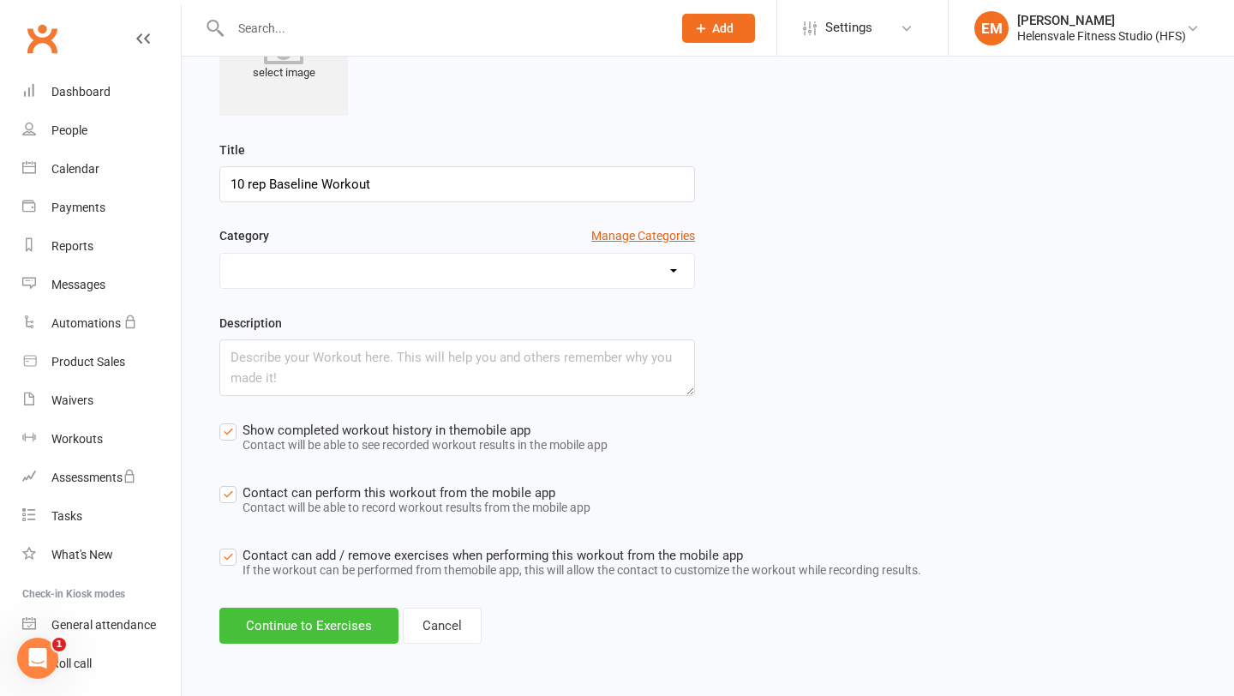
select select "Kilograms"
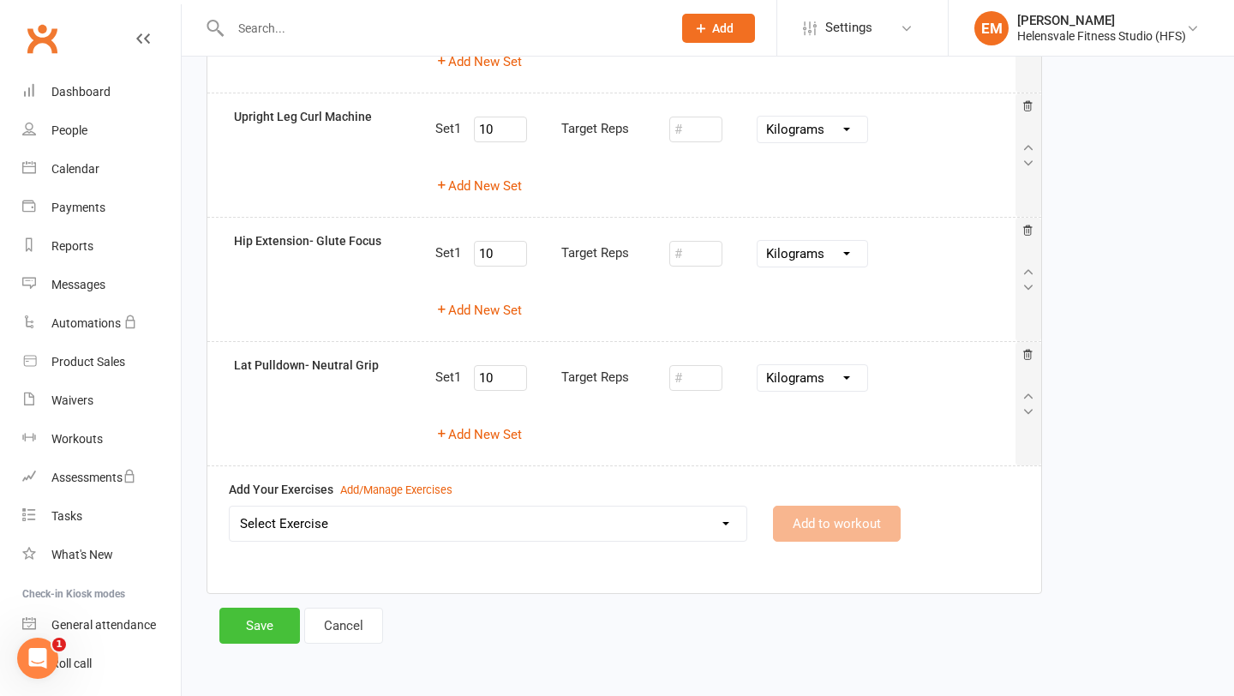
click at [247, 626] on button "Save" at bounding box center [259, 625] width 81 height 36
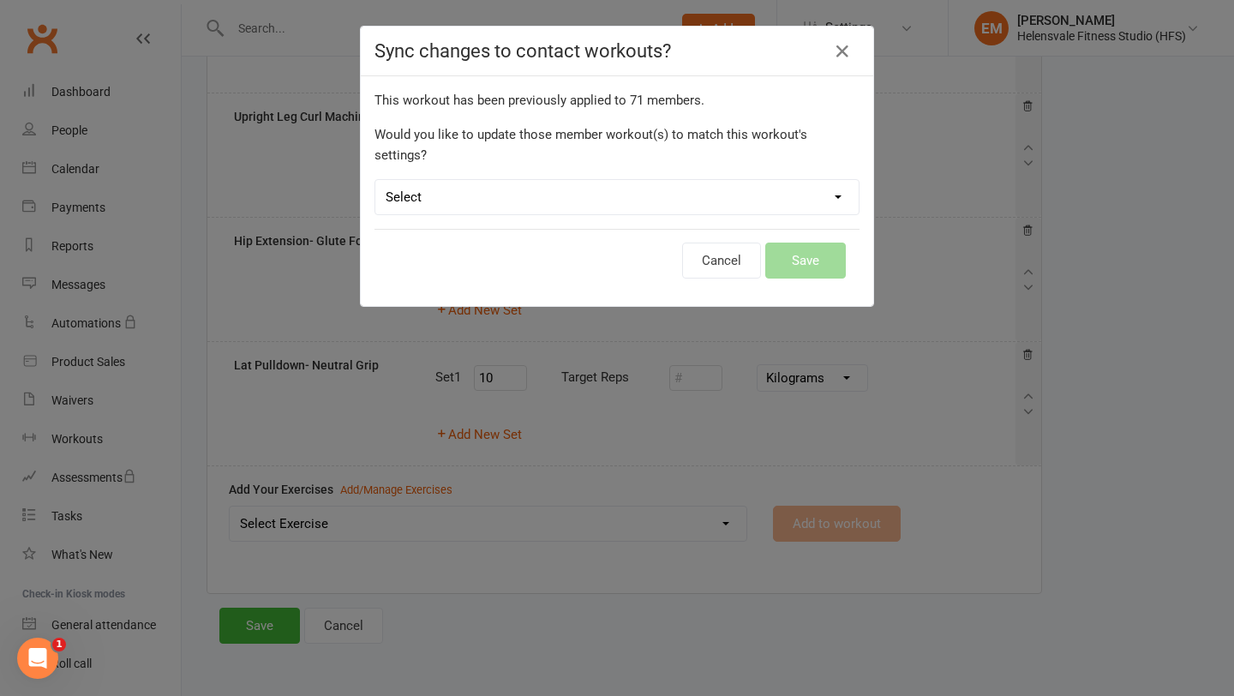
click at [703, 180] on select "Select Leave member workouts unchanged Sync workout + exercise settings to memb…" at bounding box center [616, 197] width 483 height 34
select select "workout_and_exercises"
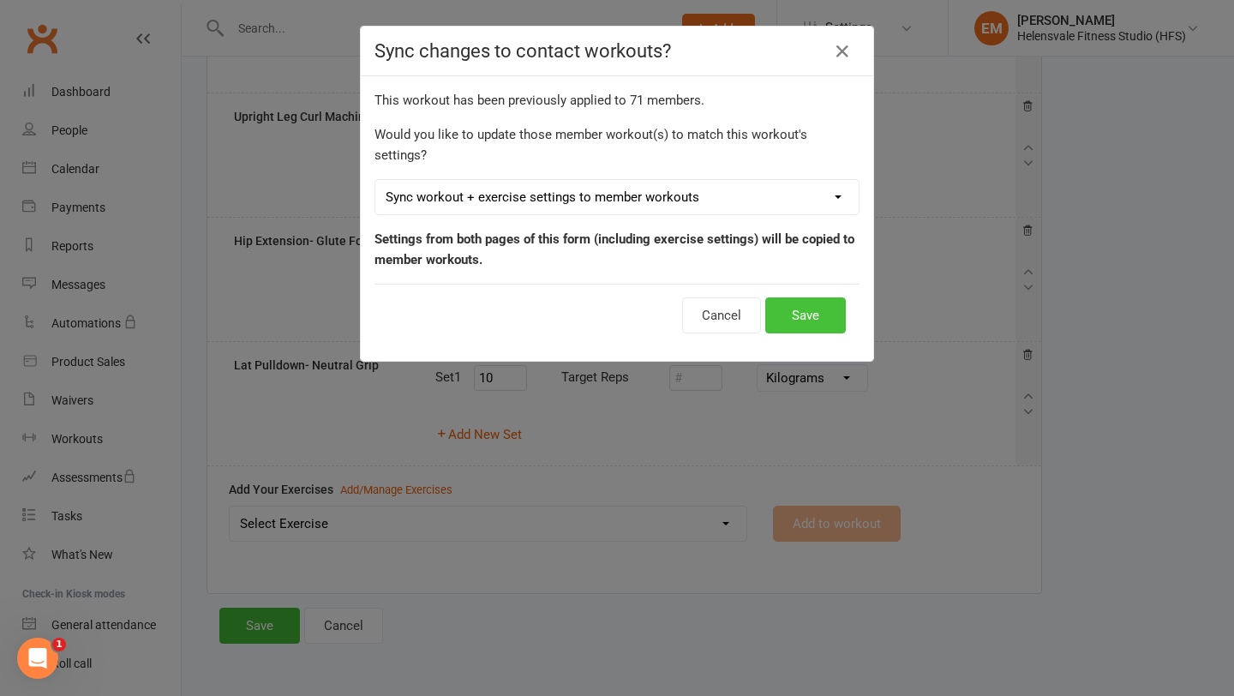
click at [815, 297] on button "Save" at bounding box center [805, 315] width 81 height 36
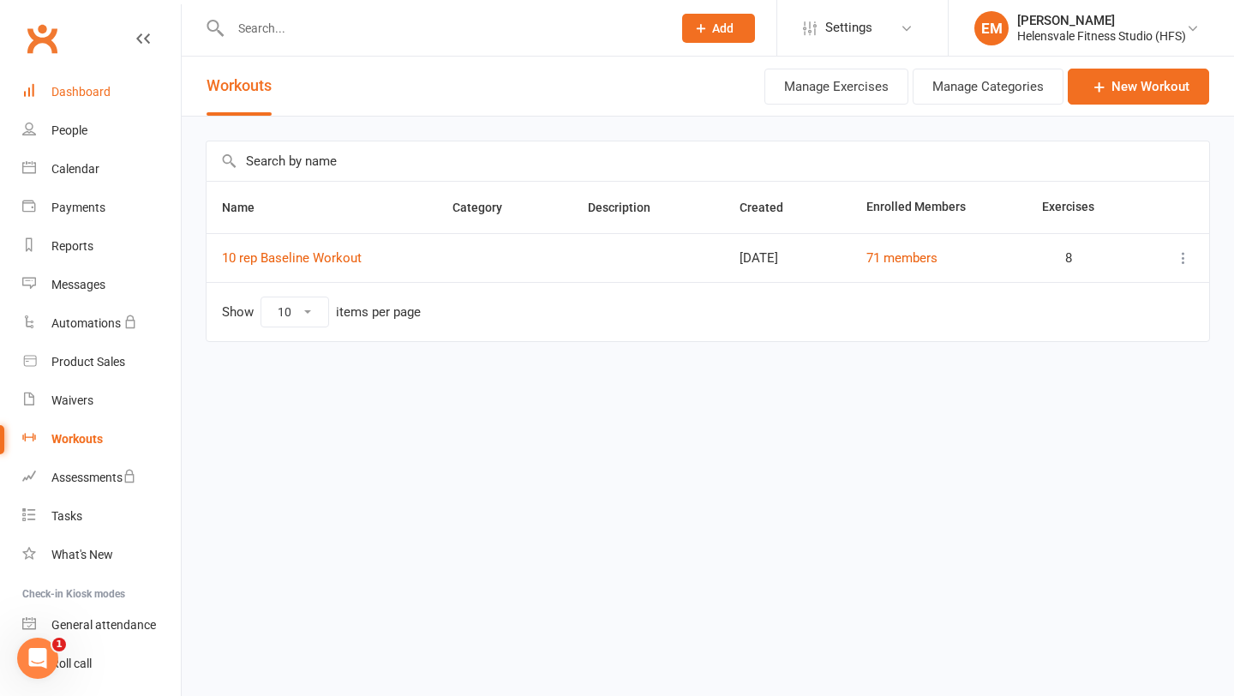
click at [90, 101] on link "Dashboard" at bounding box center [101, 92] width 159 height 39
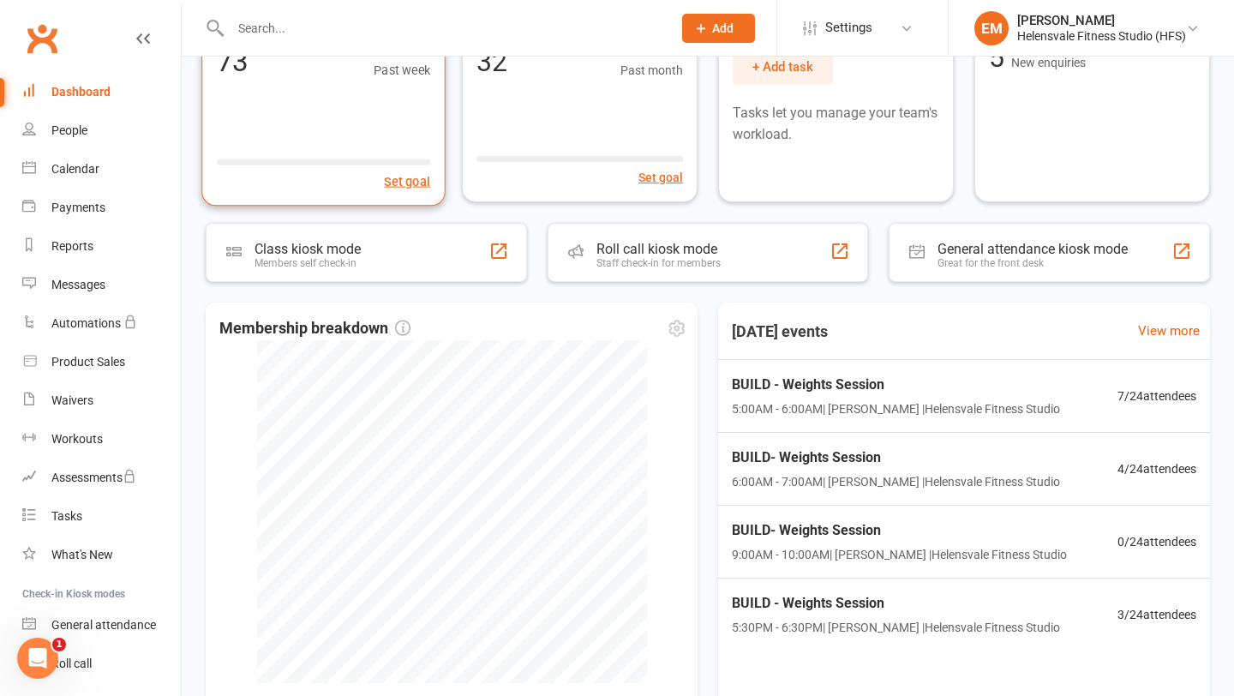
scroll to position [326, 0]
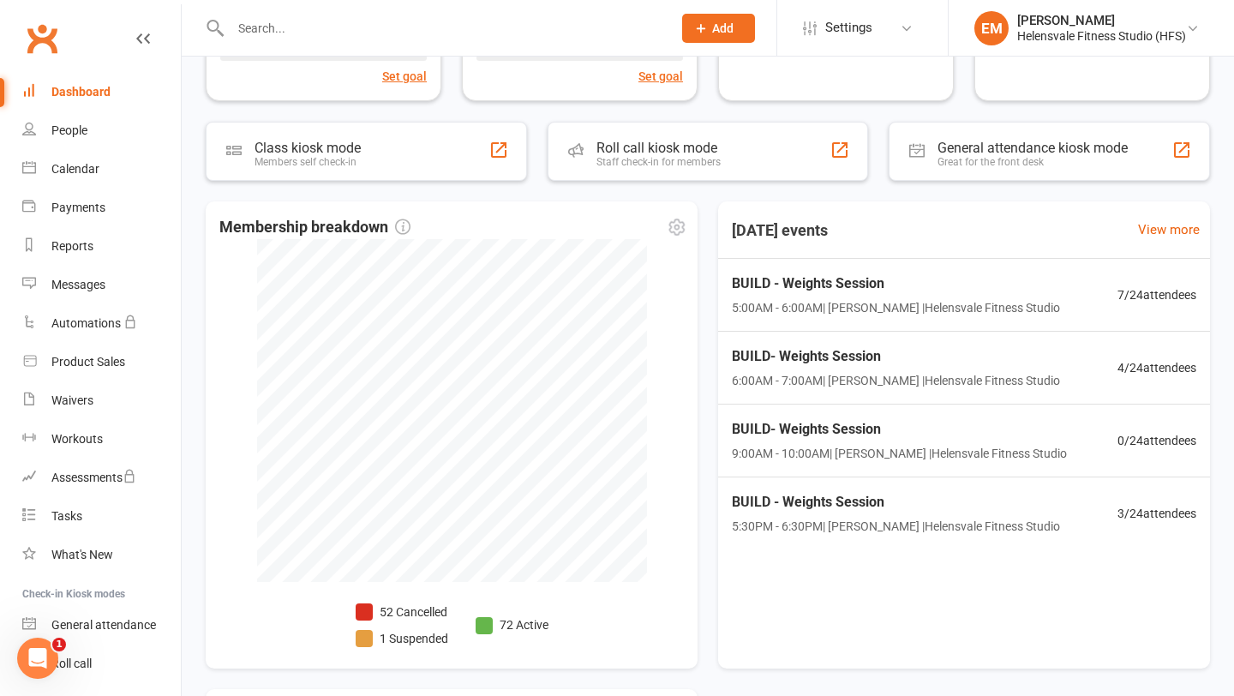
click at [404, 650] on ul "52 Cancelled 1 Suspended" at bounding box center [402, 628] width 93 height 52
click at [404, 637] on li "1 Suspended" at bounding box center [402, 638] width 93 height 19
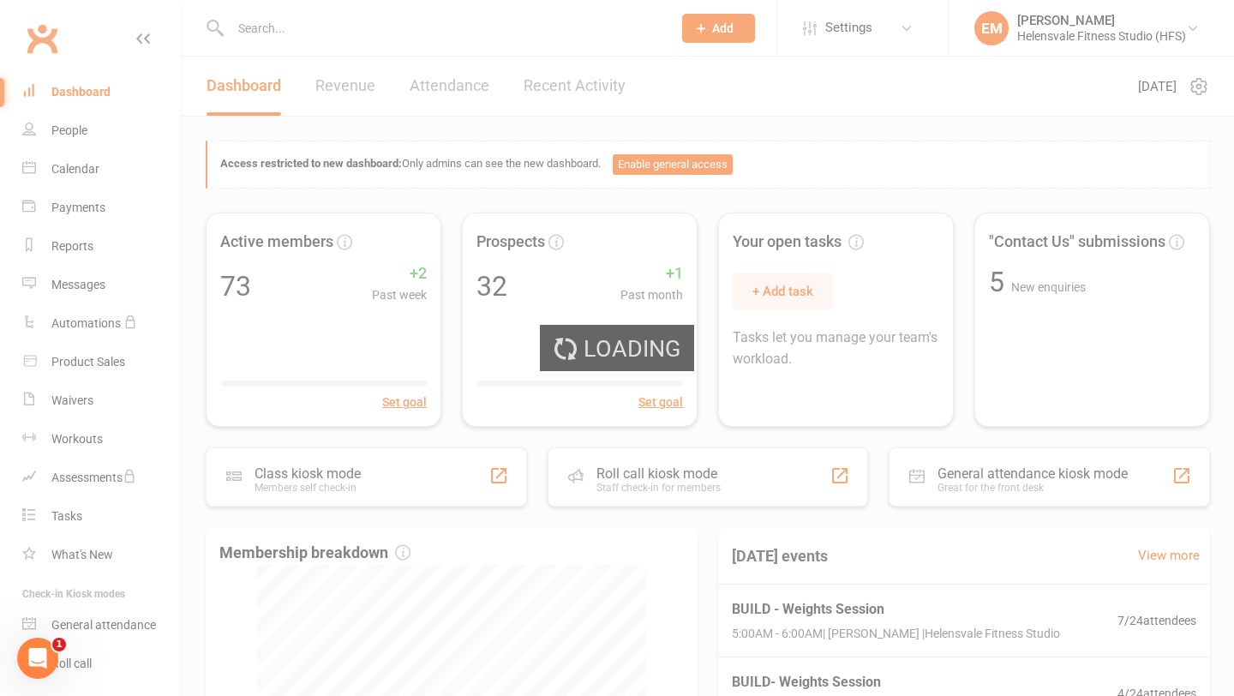
select select "100"
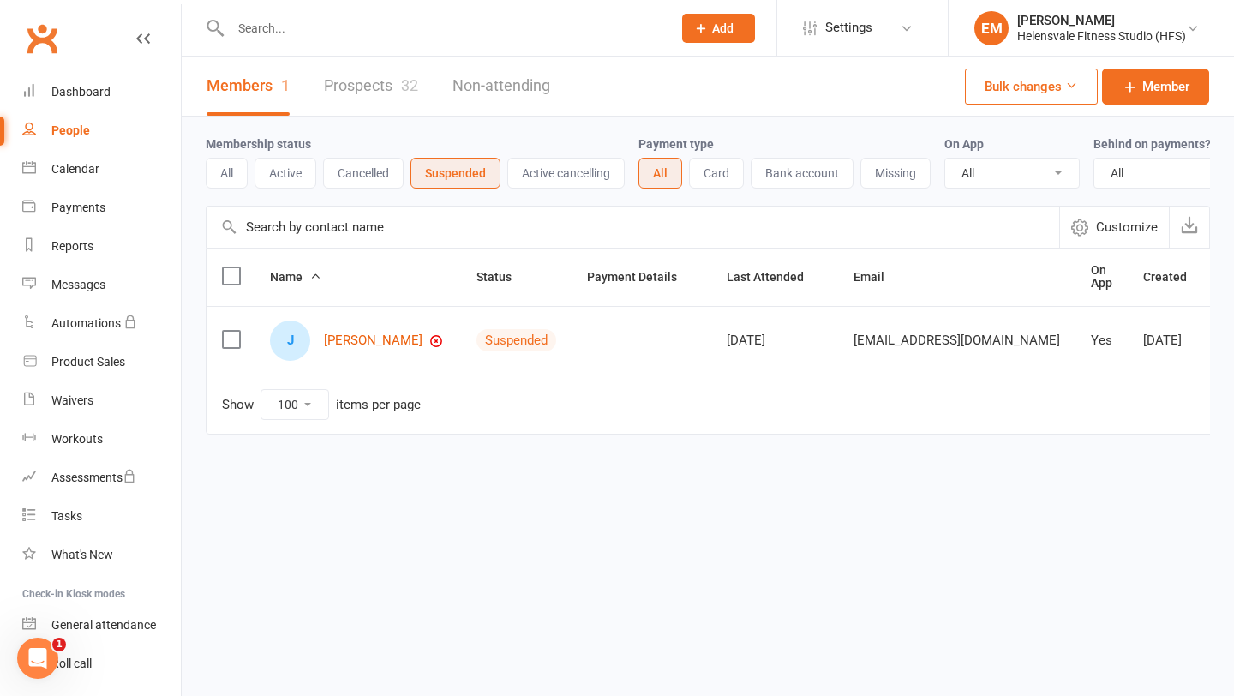
click at [319, 29] on input "text" at bounding box center [442, 28] width 434 height 24
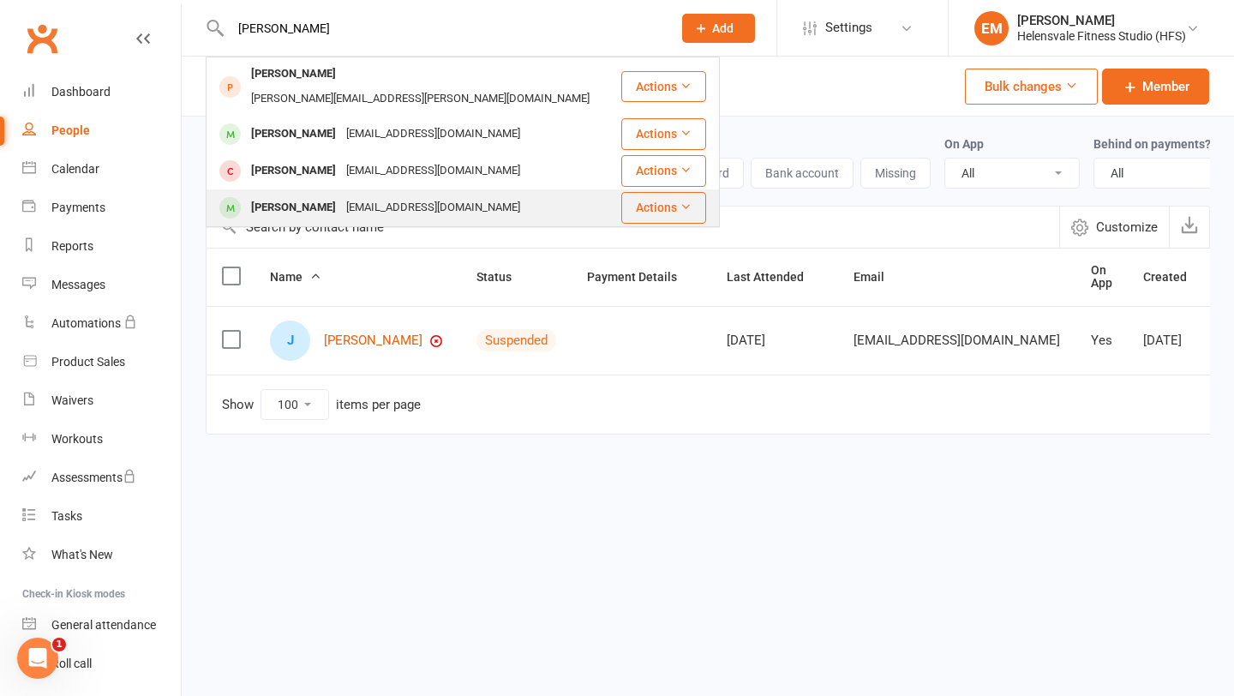
type input "[PERSON_NAME]"
click at [303, 195] on div "[PERSON_NAME]" at bounding box center [293, 207] width 95 height 25
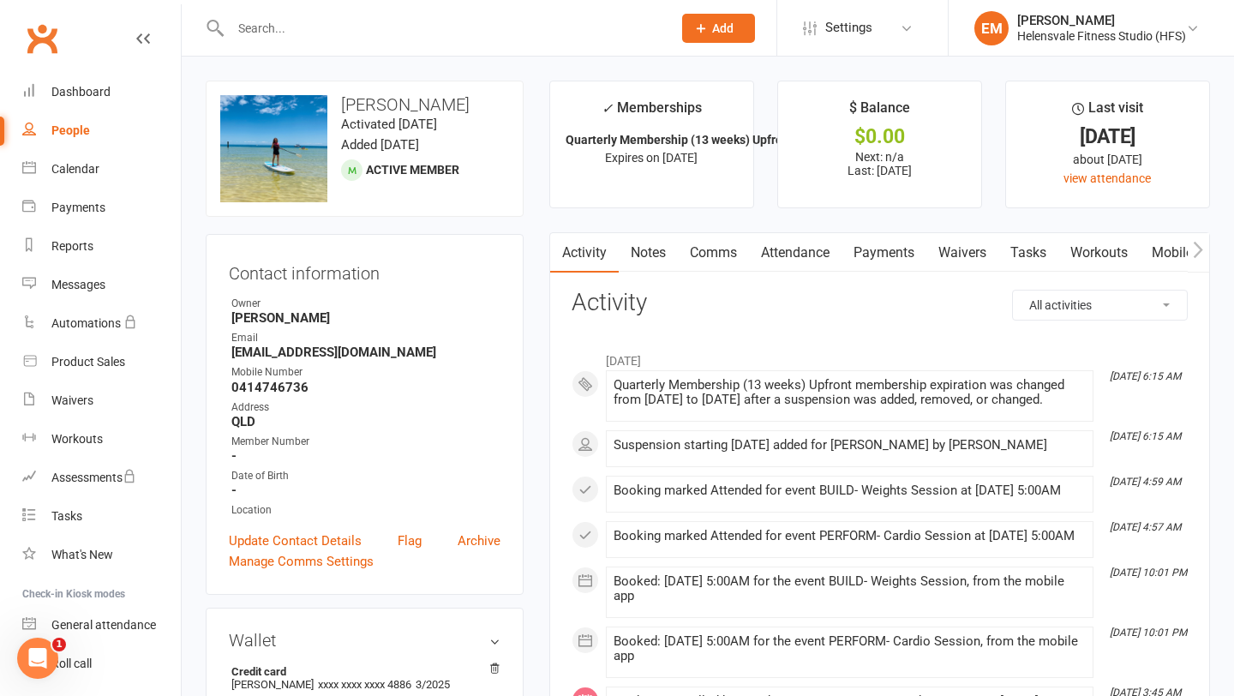
click at [890, 245] on link "Payments" at bounding box center [883, 252] width 85 height 39
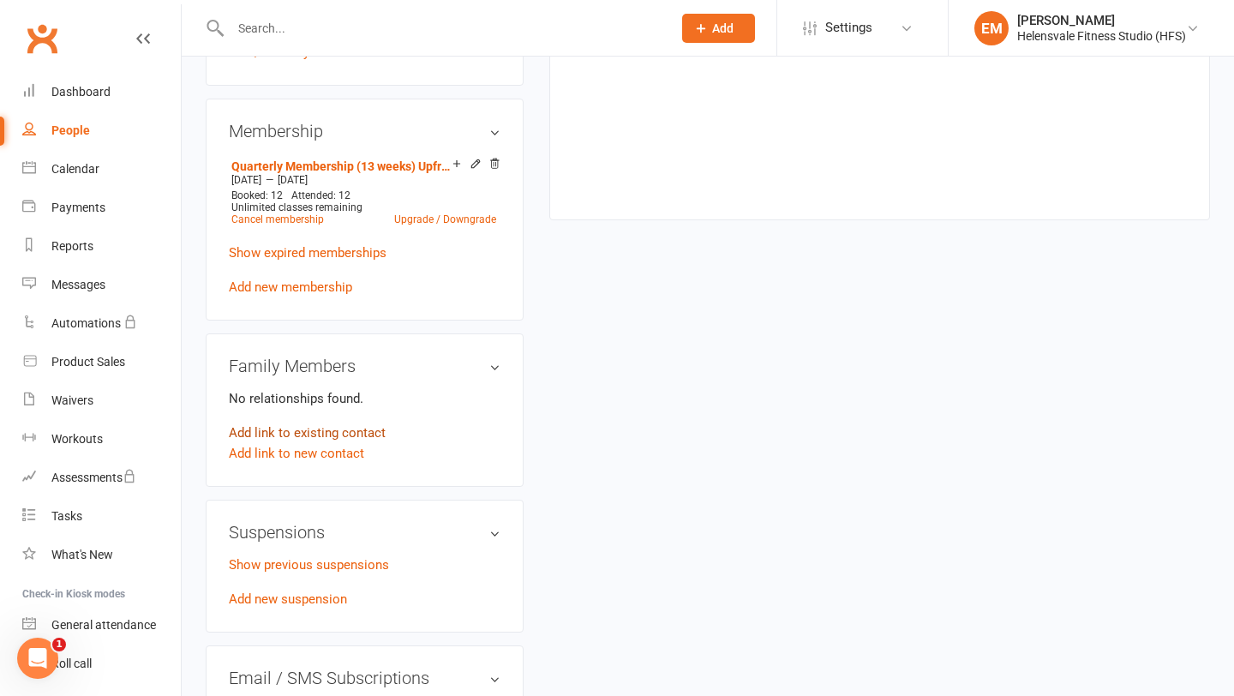
scroll to position [670, 0]
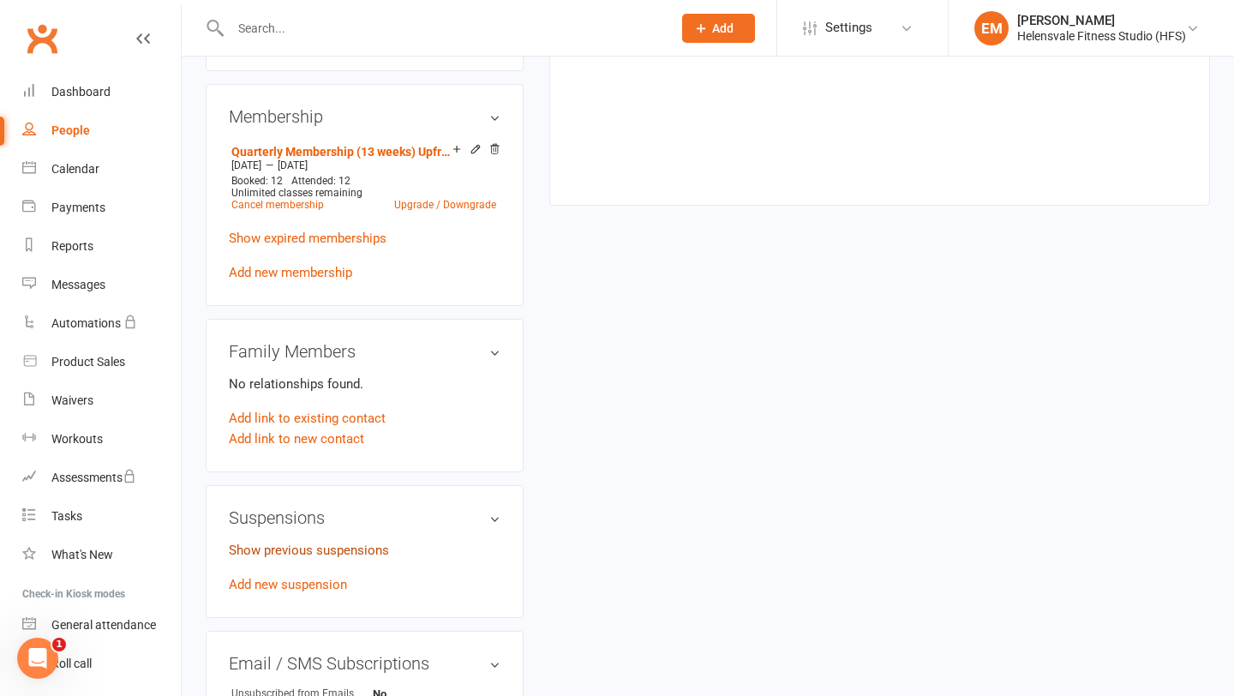
click at [314, 547] on link "Show previous suspensions" at bounding box center [309, 549] width 160 height 15
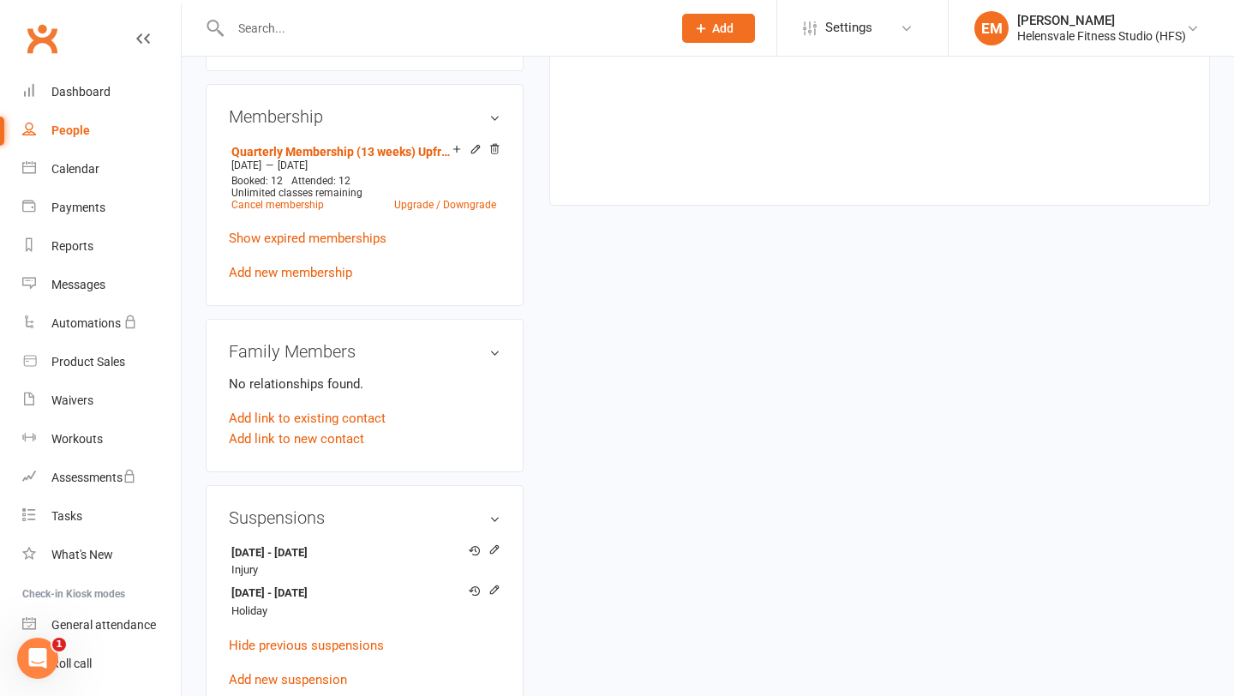
click at [671, 506] on div "upload photo change photo [PERSON_NAME] Activated [DATE] Added [DATE] Active me…" at bounding box center [708, 394] width 1030 height 1966
click at [123, 91] on link "Dashboard" at bounding box center [101, 92] width 159 height 39
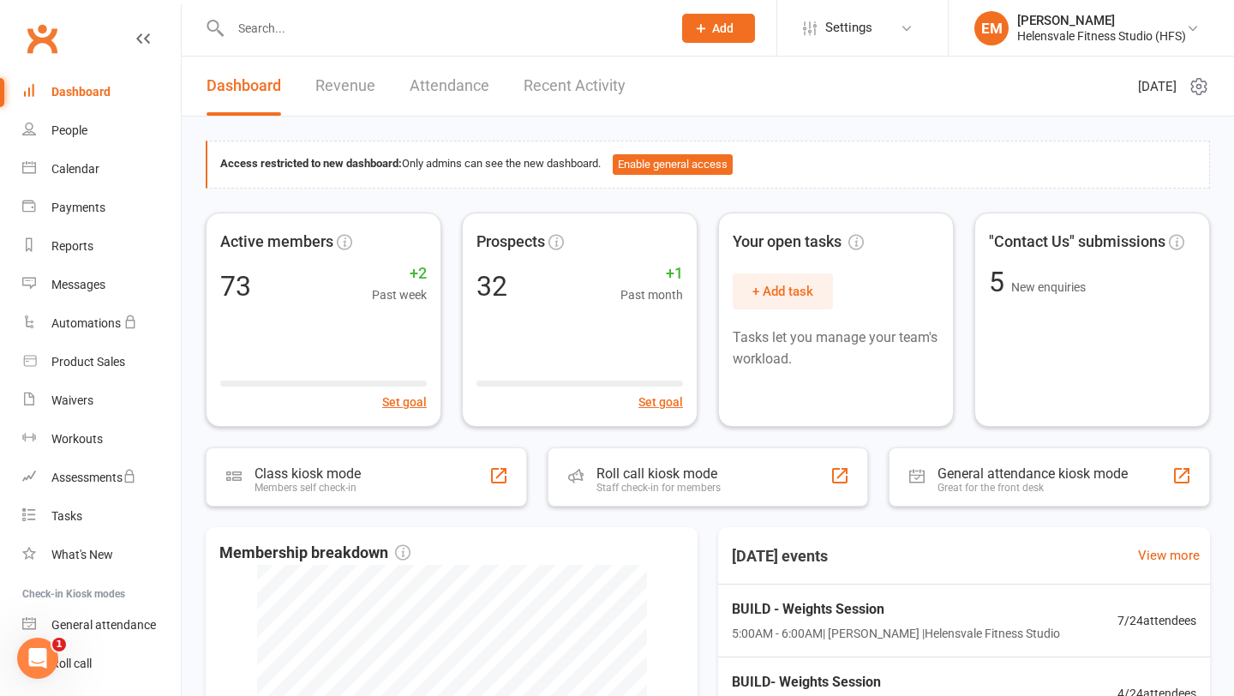
click at [275, 38] on input "text" at bounding box center [442, 28] width 434 height 24
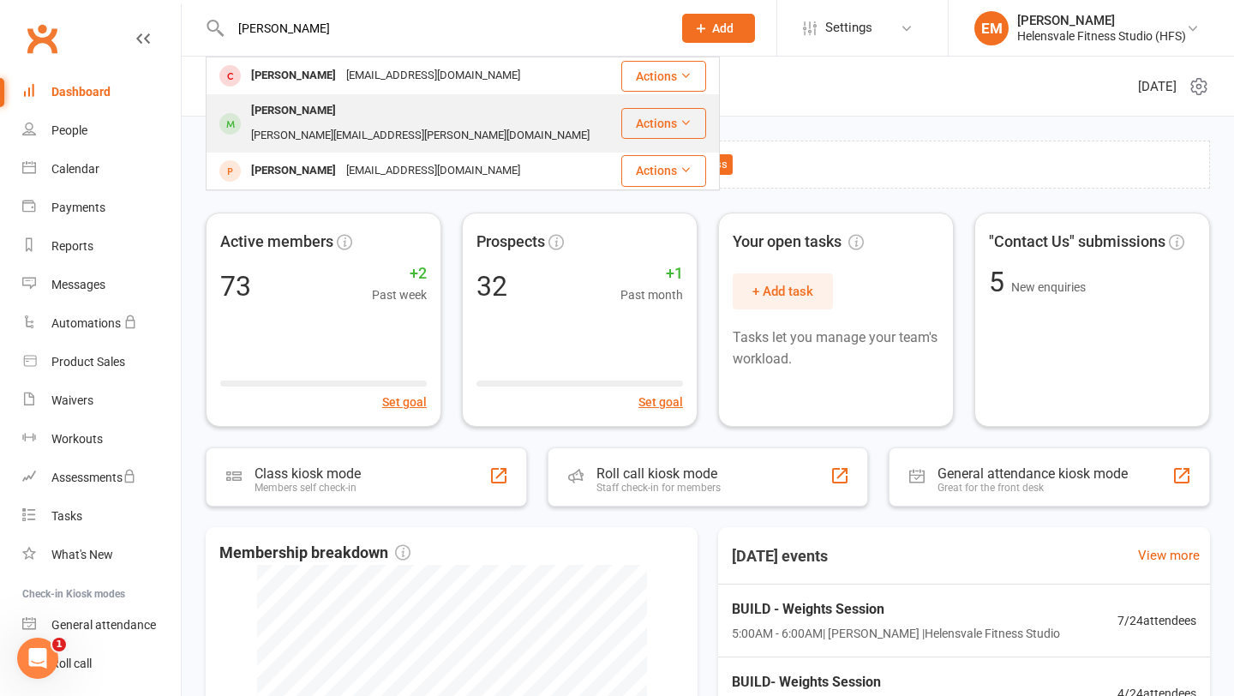
type input "[PERSON_NAME]"
click at [300, 107] on div "[PERSON_NAME]" at bounding box center [293, 111] width 95 height 25
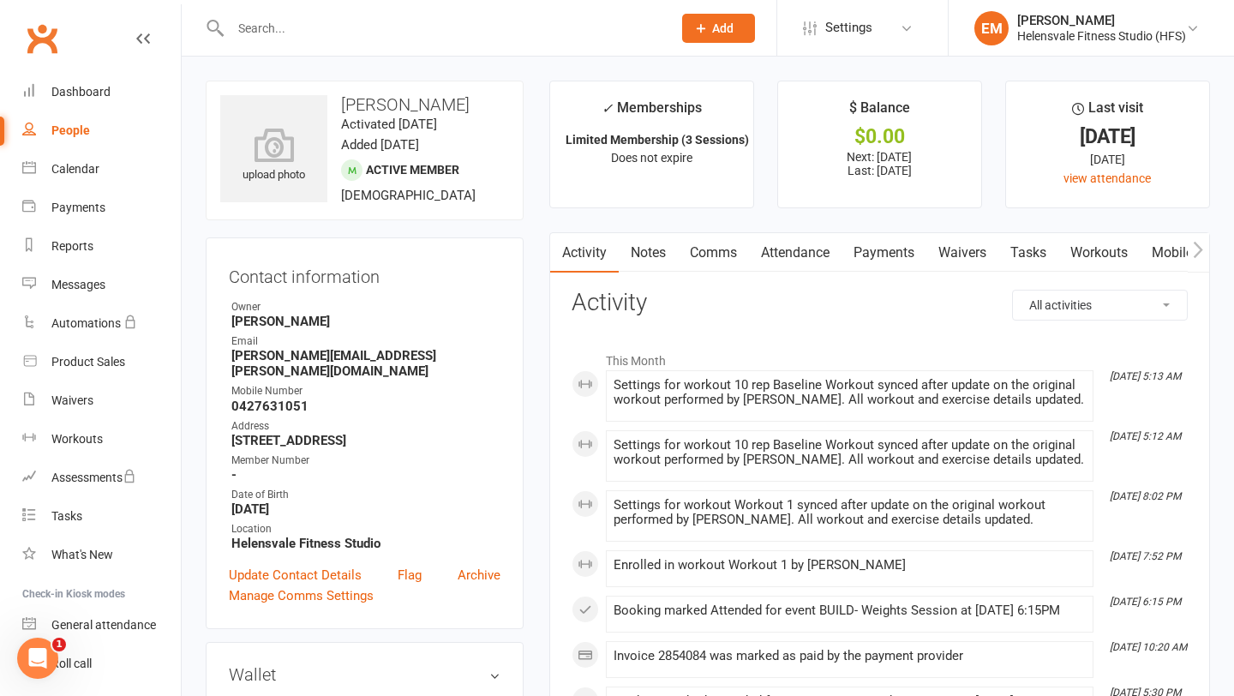
click at [893, 248] on link "Payments" at bounding box center [883, 252] width 85 height 39
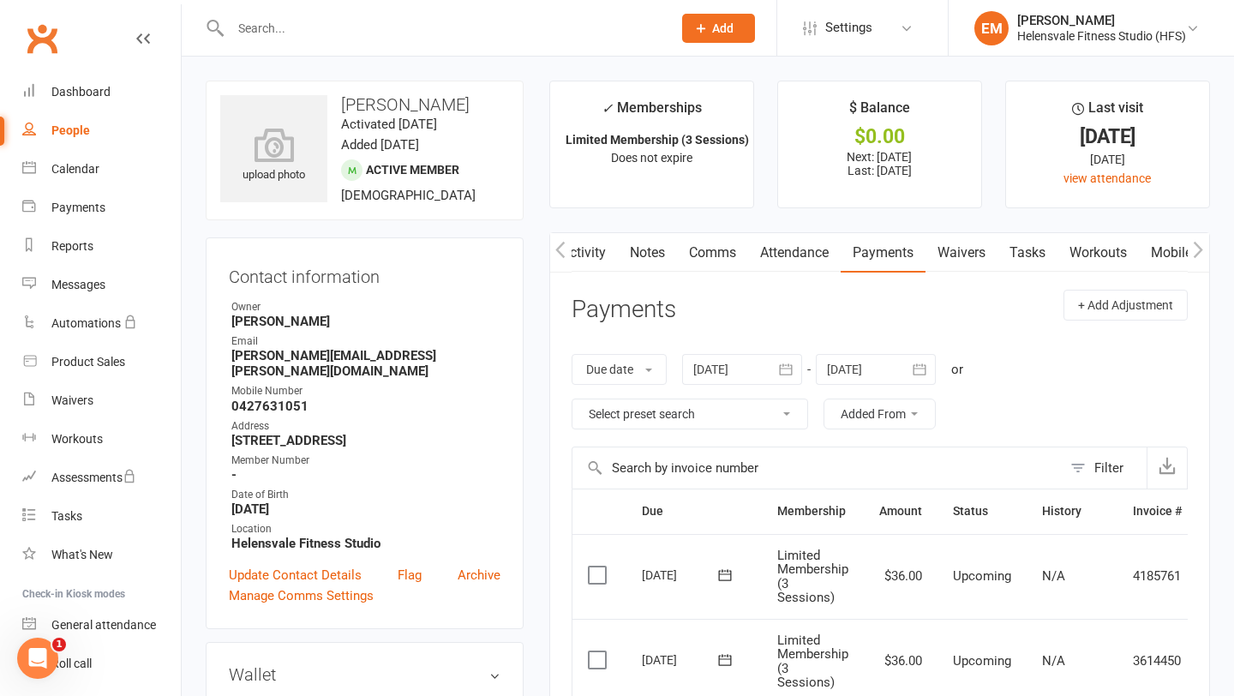
scroll to position [386, 0]
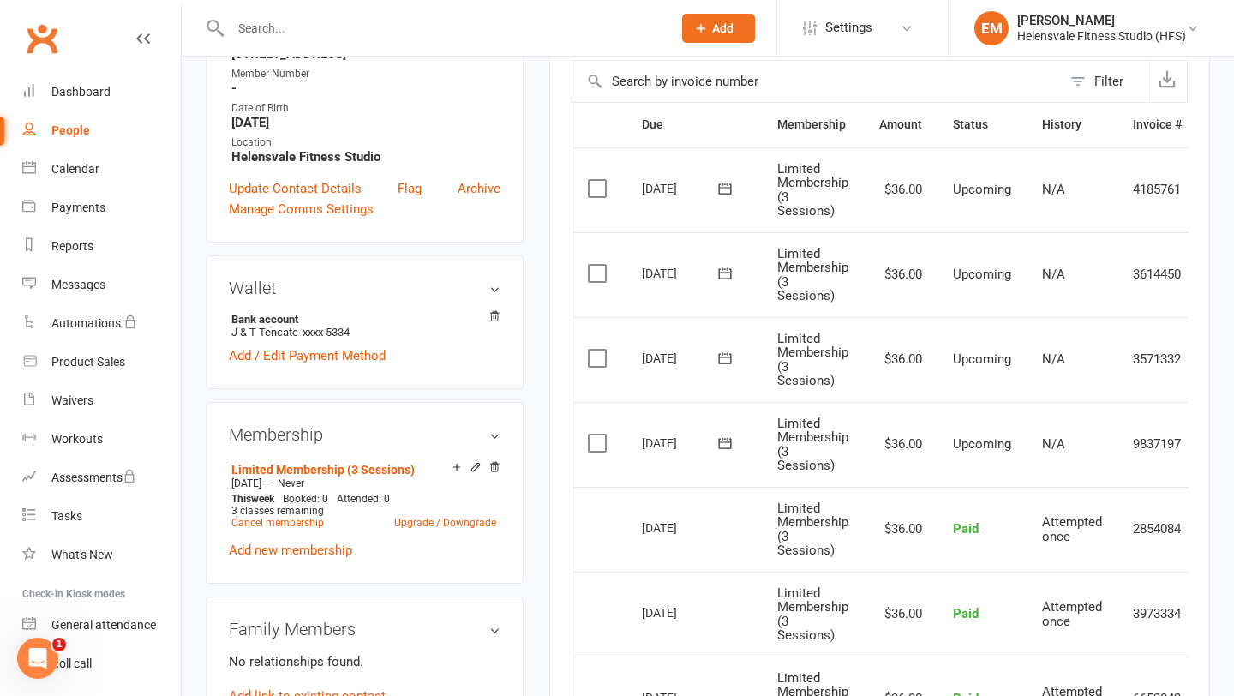
click at [601, 434] on label at bounding box center [599, 442] width 23 height 17
click at [599, 434] on input "checkbox" at bounding box center [593, 434] width 11 height 0
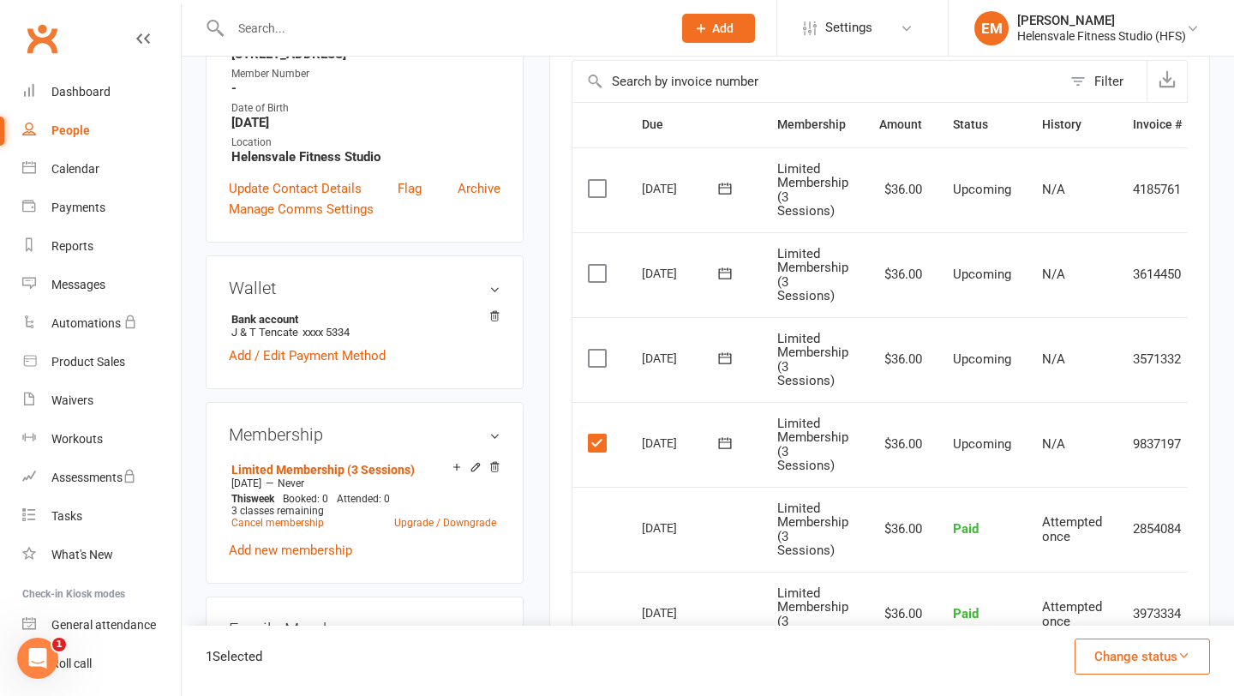
click at [1124, 655] on button "Change status" at bounding box center [1141, 656] width 135 height 36
click at [1087, 616] on link "Skipped" at bounding box center [1124, 610] width 170 height 34
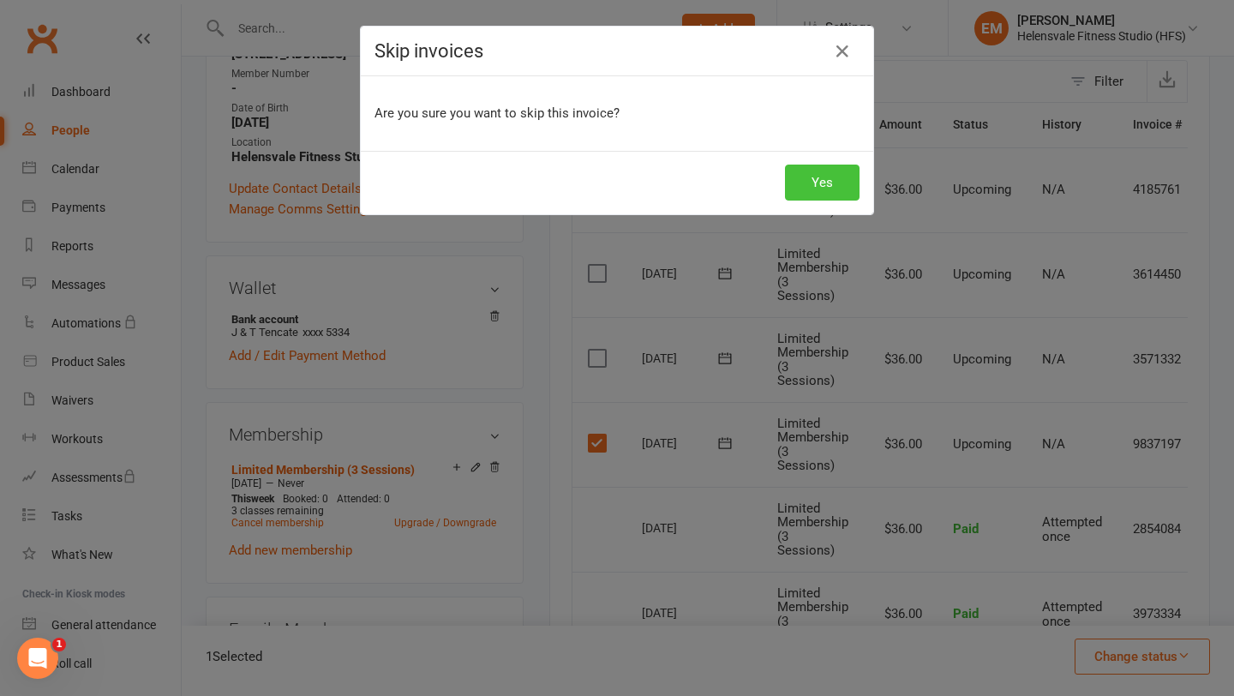
click at [824, 189] on button "Yes" at bounding box center [822, 183] width 75 height 36
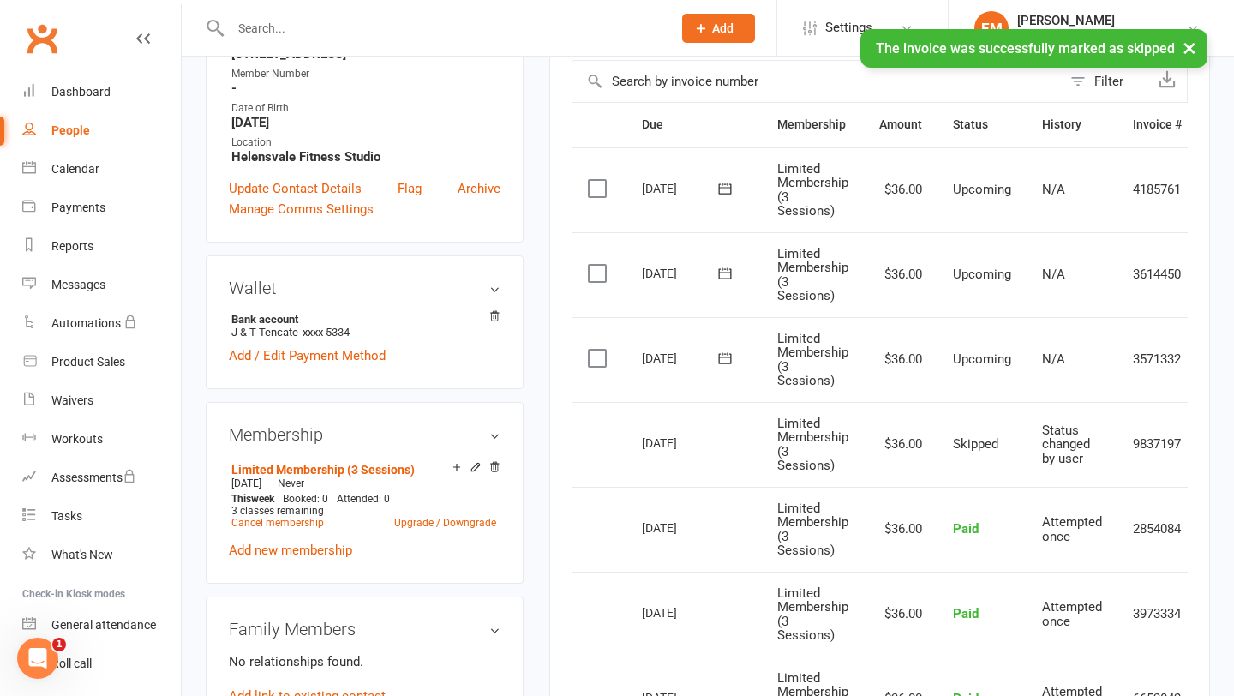
click at [413, 29] on div "× The invoice was successfully marked as skipped" at bounding box center [606, 29] width 1212 height 0
click at [357, 29] on div "× The invoice was successfully marked as skipped" at bounding box center [606, 29] width 1212 height 0
click at [357, 21] on input "text" at bounding box center [442, 28] width 434 height 24
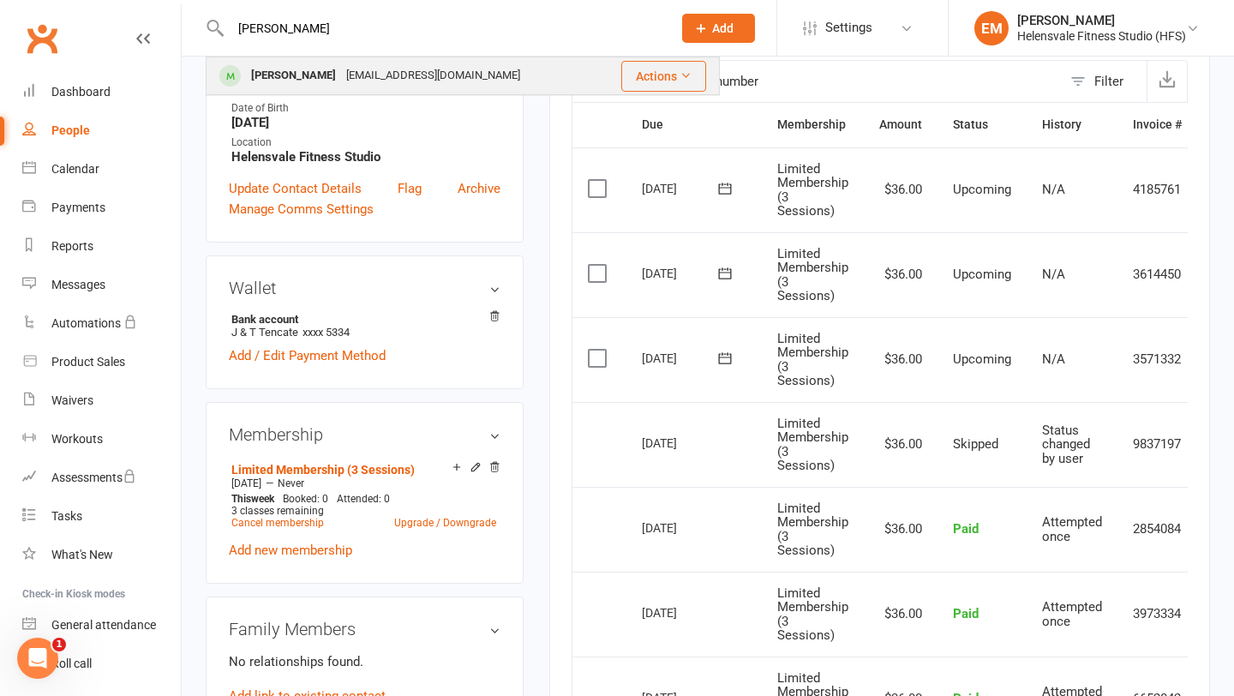
type input "[PERSON_NAME]"
click at [349, 75] on div "[EMAIL_ADDRESS][DOMAIN_NAME]" at bounding box center [433, 75] width 184 height 25
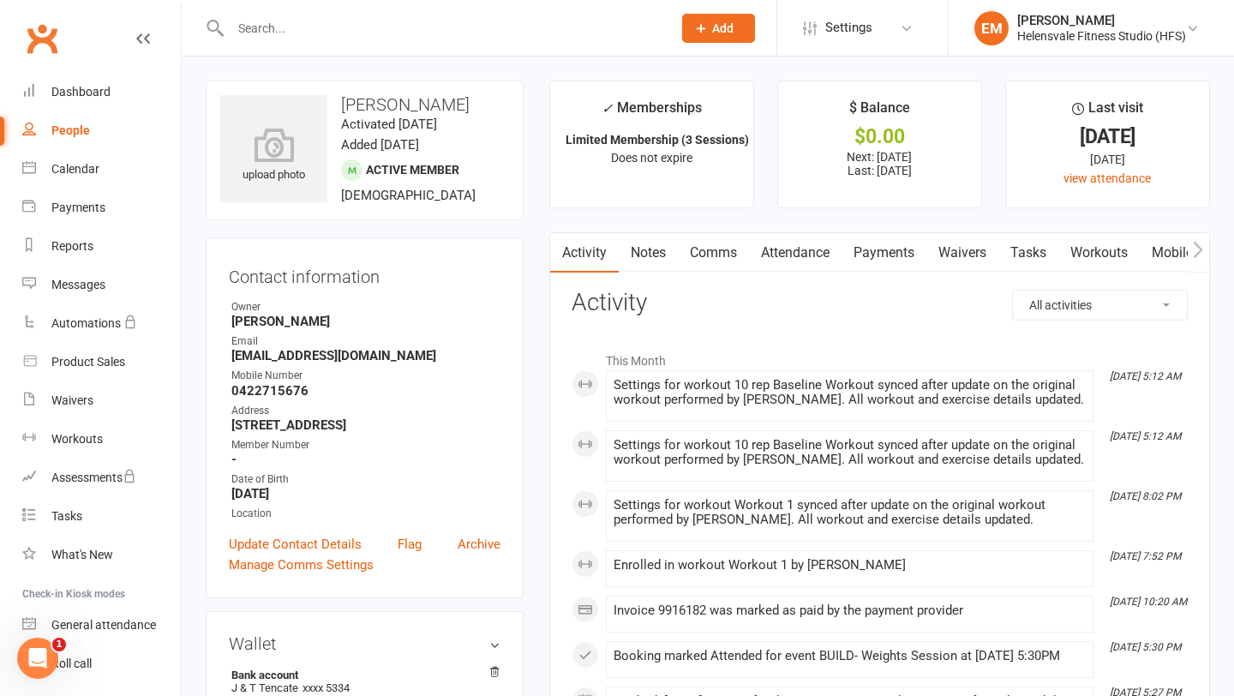
click at [890, 253] on link "Payments" at bounding box center [883, 252] width 85 height 39
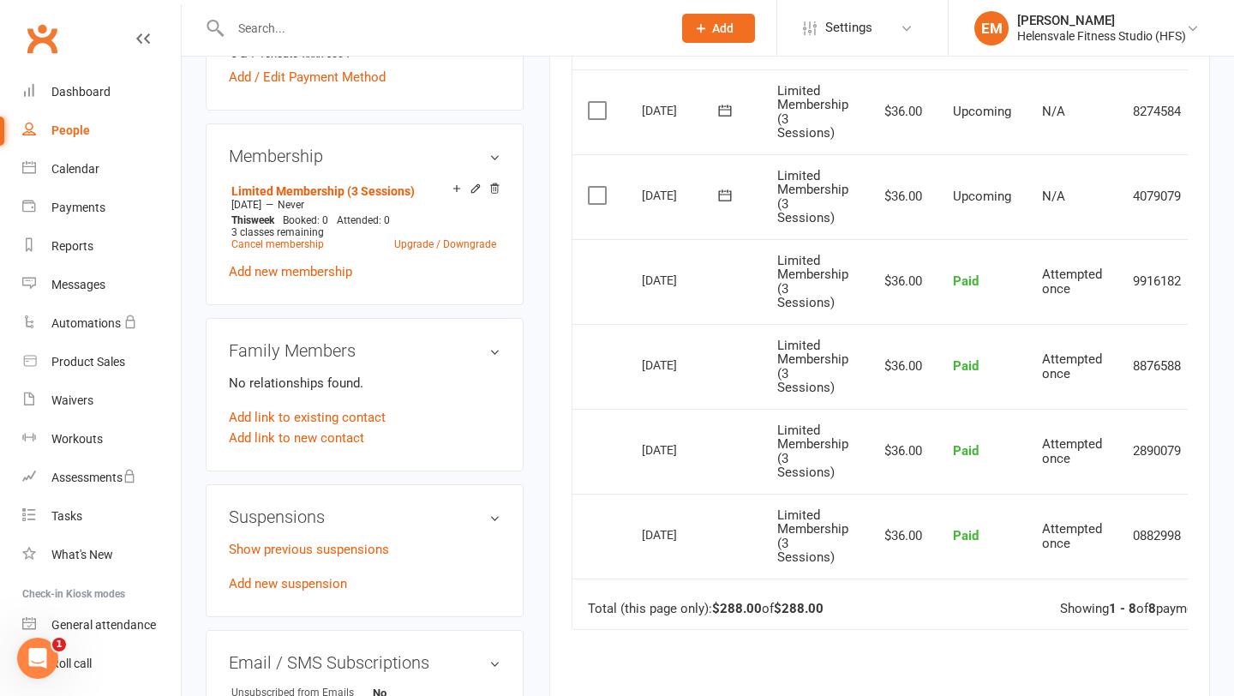
scroll to position [540, 0]
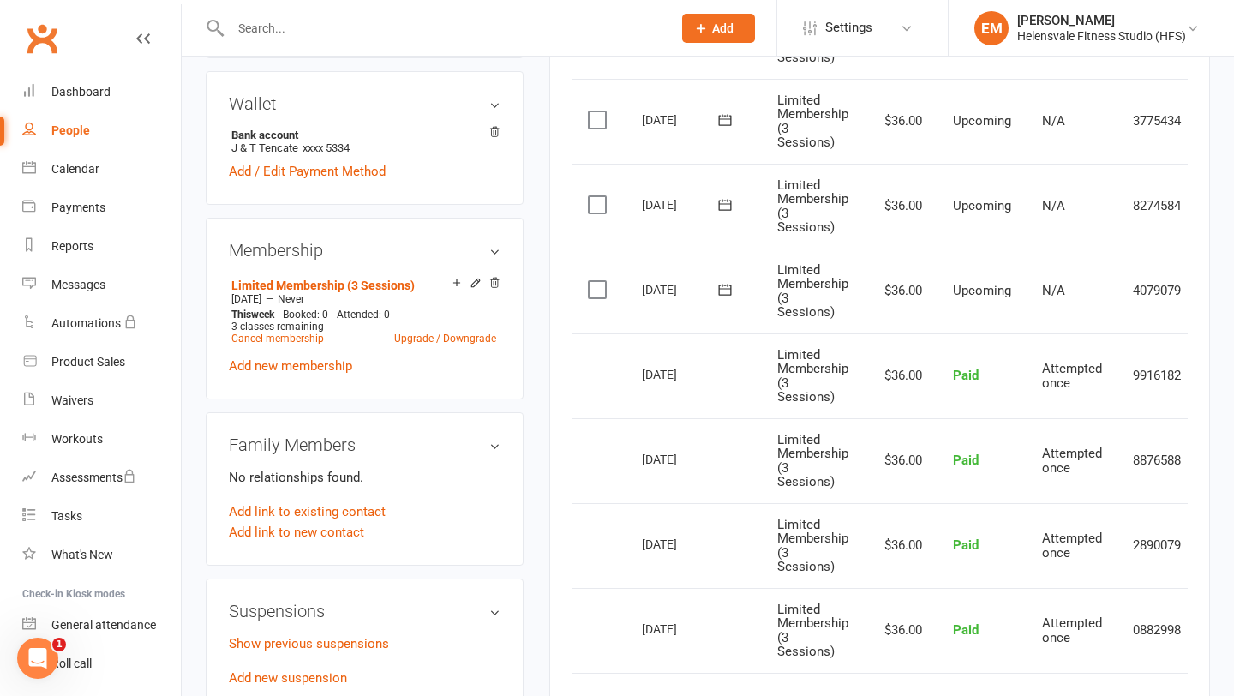
click at [603, 281] on label at bounding box center [599, 289] width 23 height 17
click at [599, 281] on input "checkbox" at bounding box center [593, 281] width 11 height 0
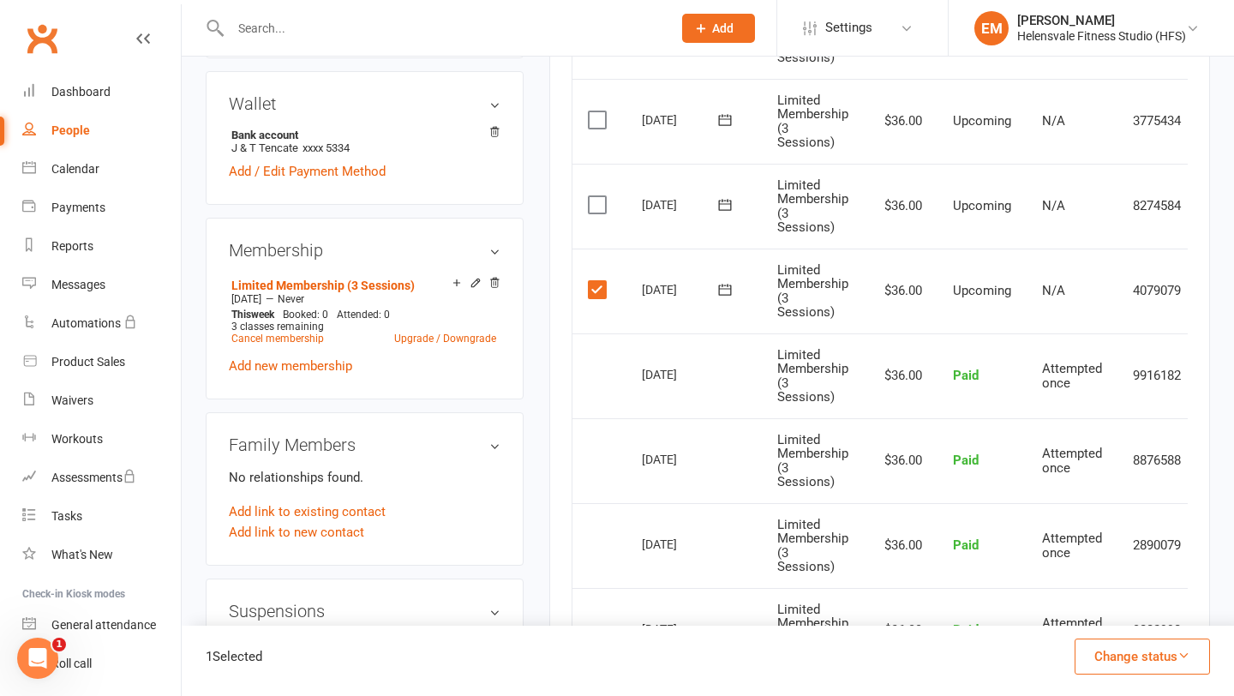
click at [1194, 671] on button "Change status" at bounding box center [1141, 656] width 135 height 36
click at [1155, 613] on link "Skipped" at bounding box center [1124, 610] width 170 height 34
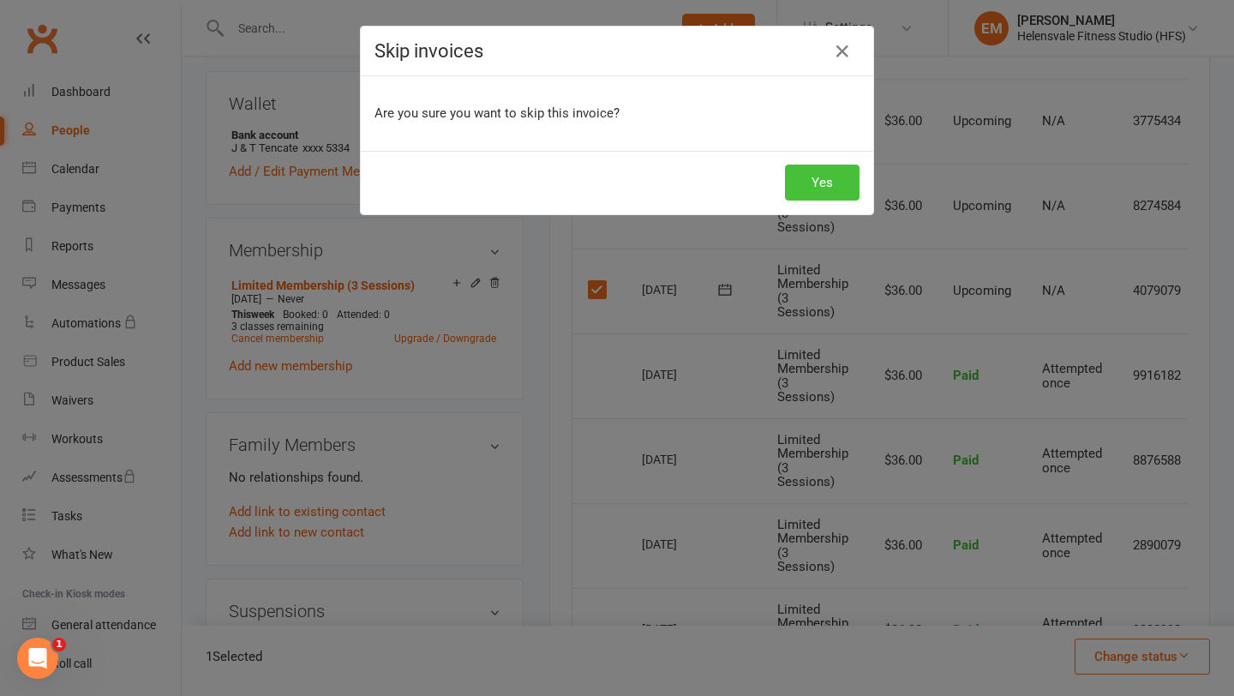
click at [827, 182] on button "Yes" at bounding box center [822, 183] width 75 height 36
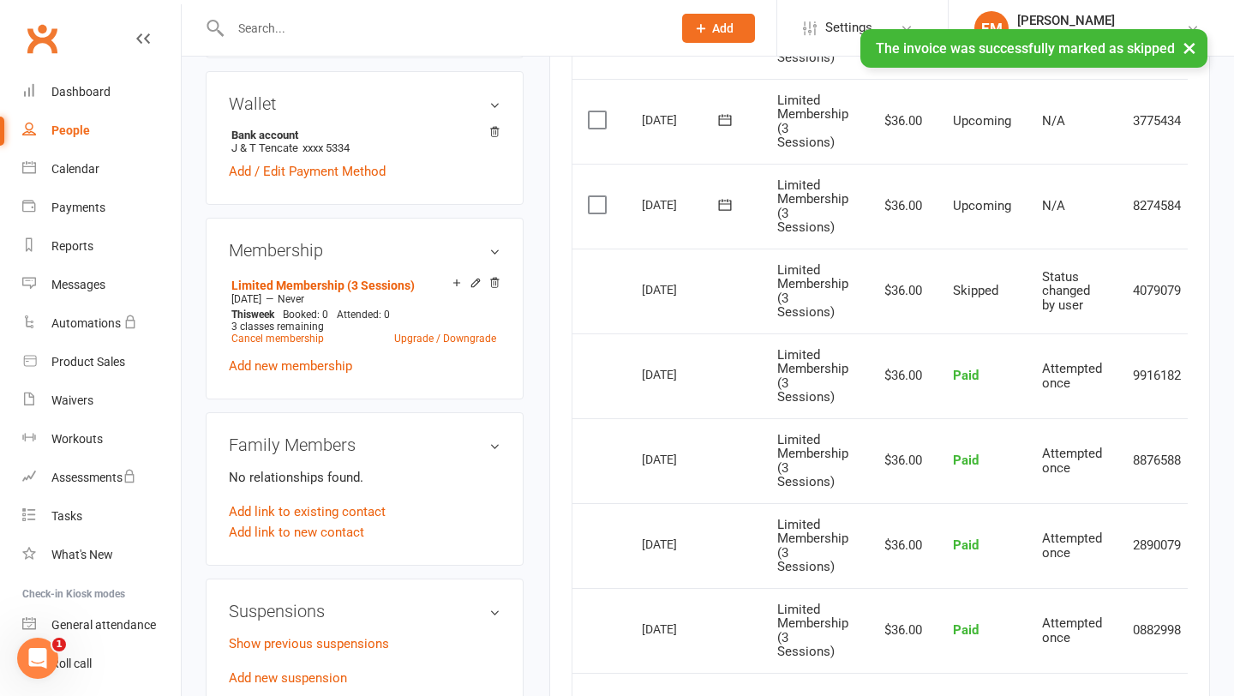
click at [602, 248] on td "Select this" at bounding box center [599, 290] width 54 height 85
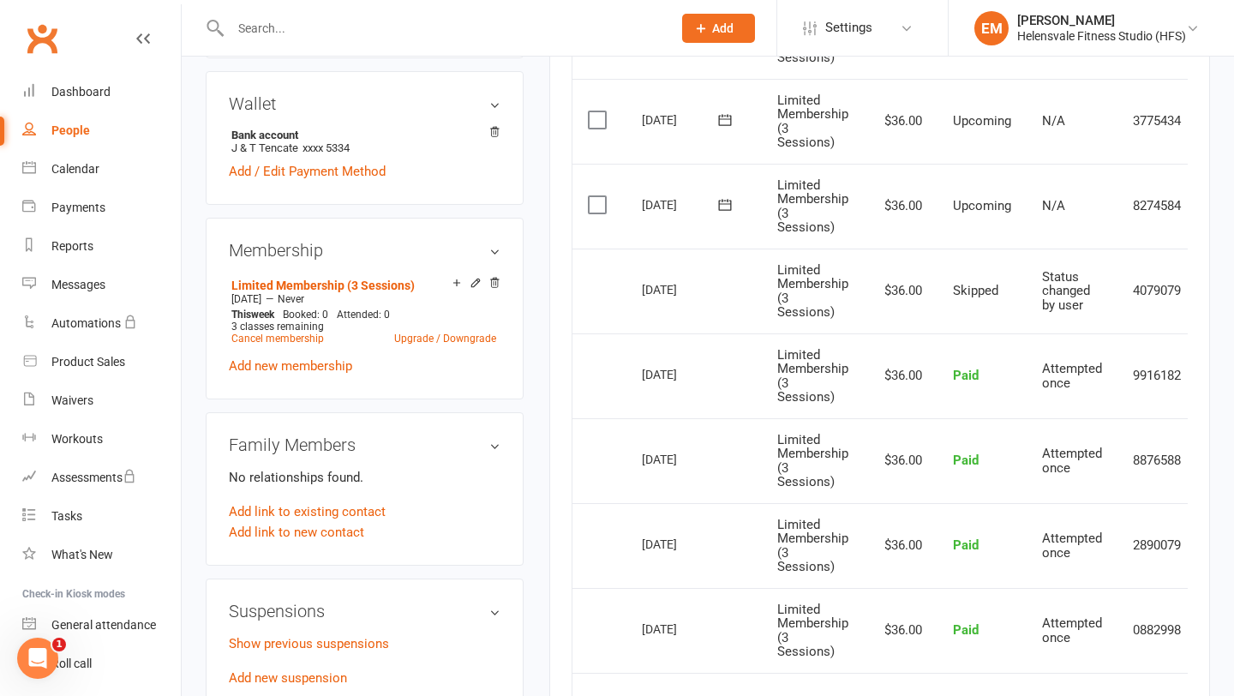
click at [362, 29] on input "text" at bounding box center [442, 28] width 434 height 24
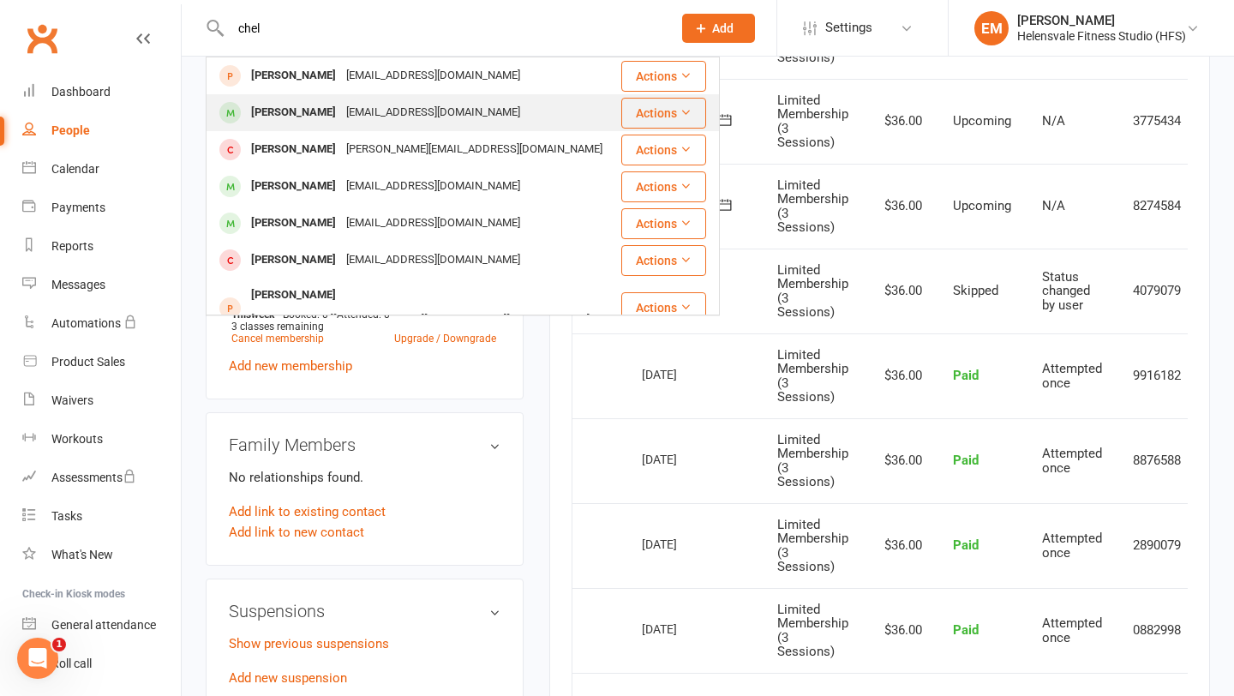
type input "chel"
click at [313, 109] on div "[PERSON_NAME]" at bounding box center [293, 112] width 95 height 25
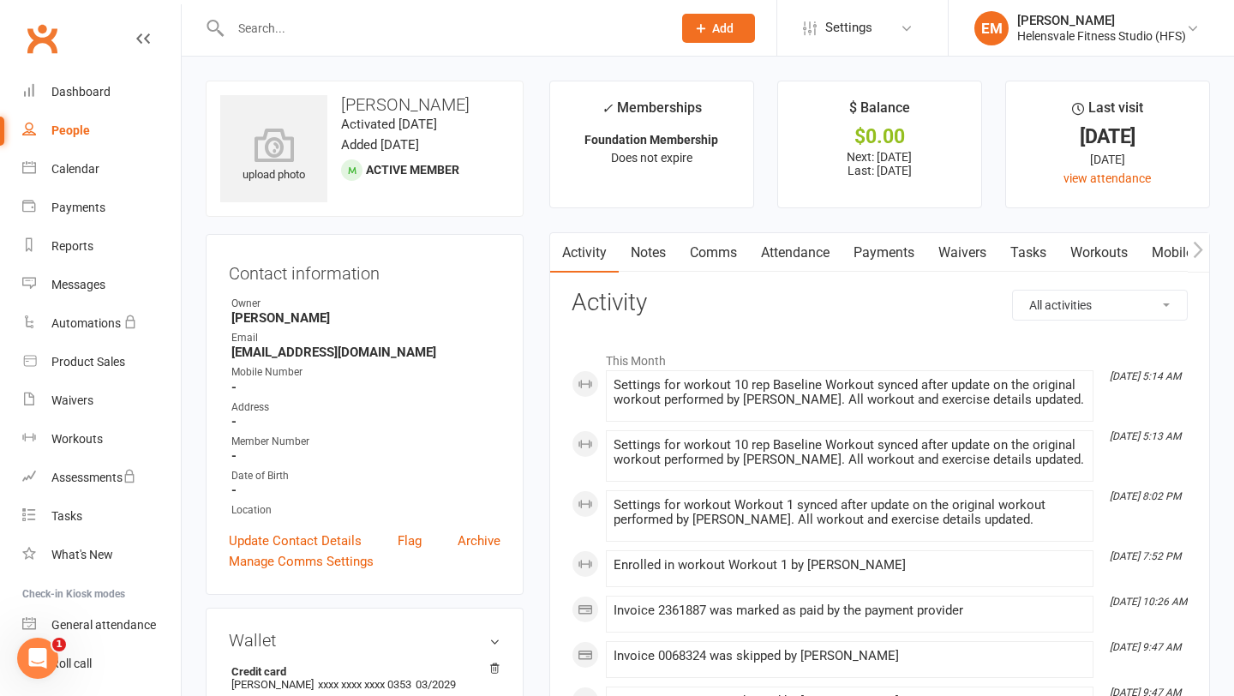
click at [960, 258] on link "Waivers" at bounding box center [962, 252] width 72 height 39
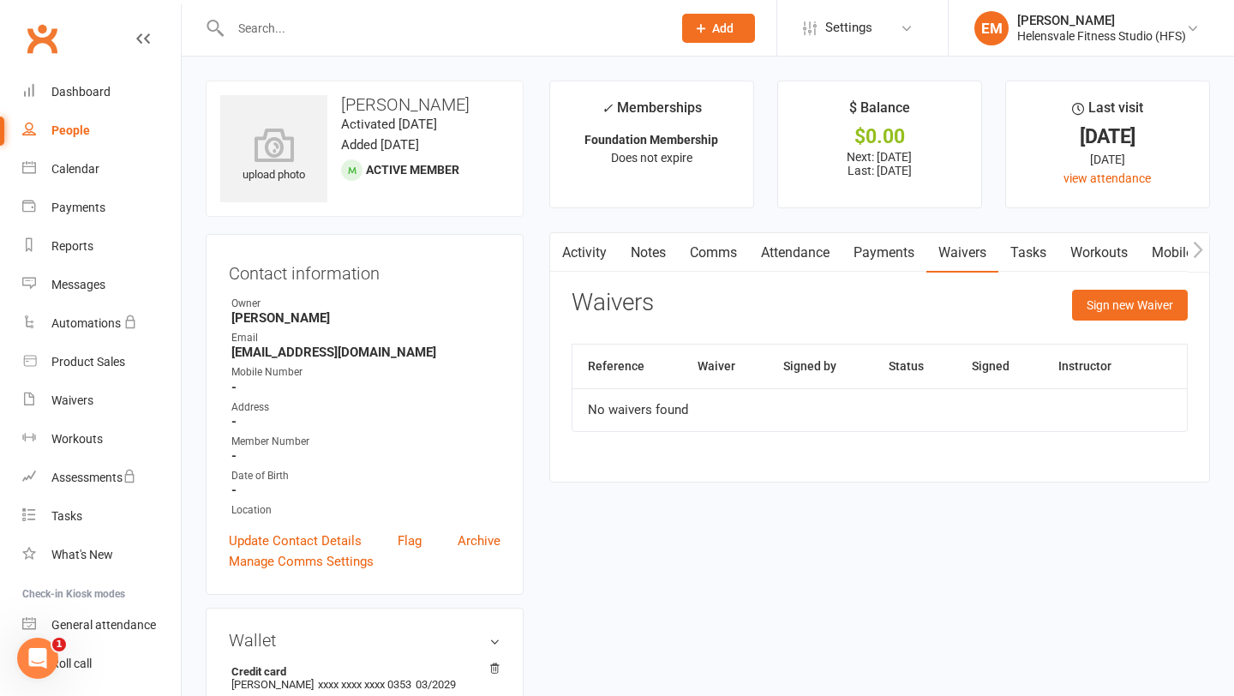
click at [860, 245] on link "Payments" at bounding box center [883, 252] width 85 height 39
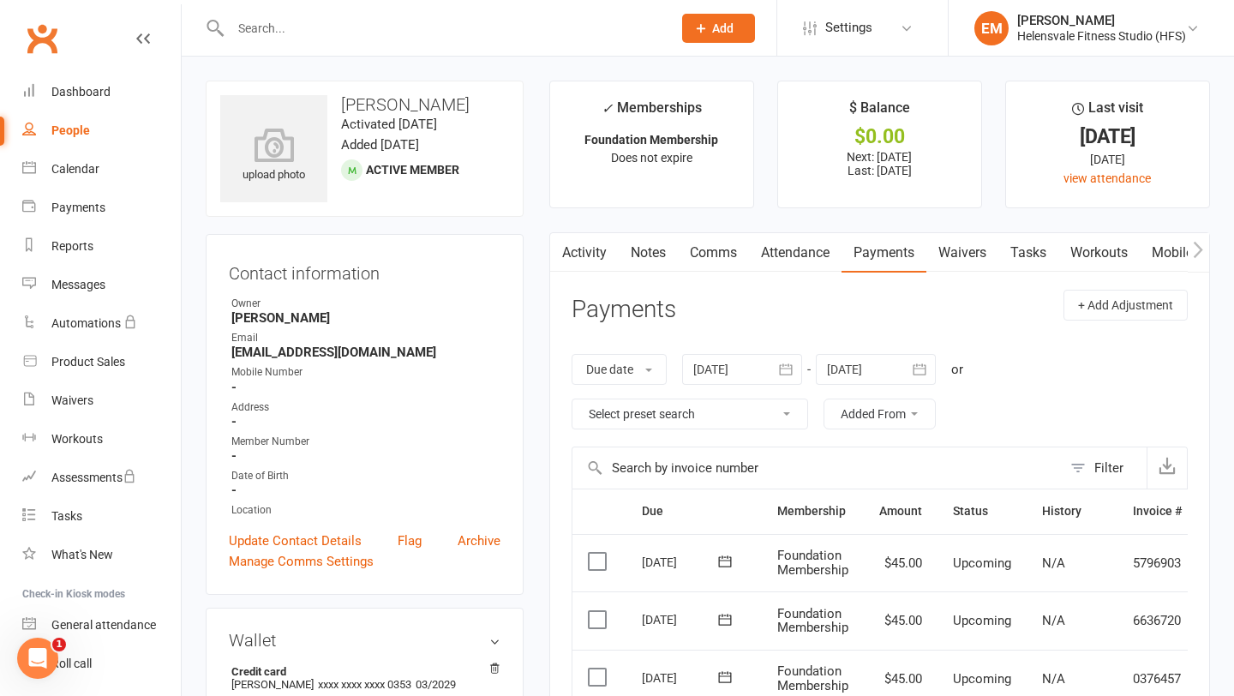
click at [392, 38] on input "text" at bounding box center [442, 28] width 434 height 24
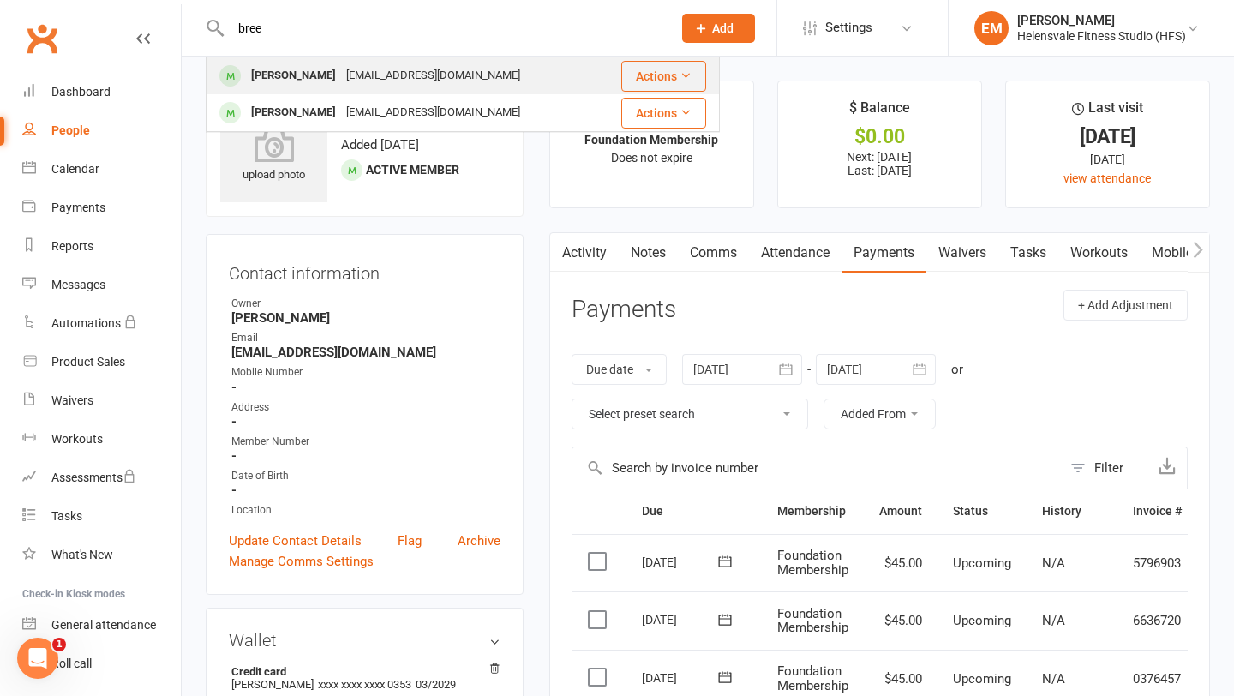
type input "bree"
click at [370, 68] on div "[EMAIL_ADDRESS][DOMAIN_NAME]" at bounding box center [433, 75] width 184 height 25
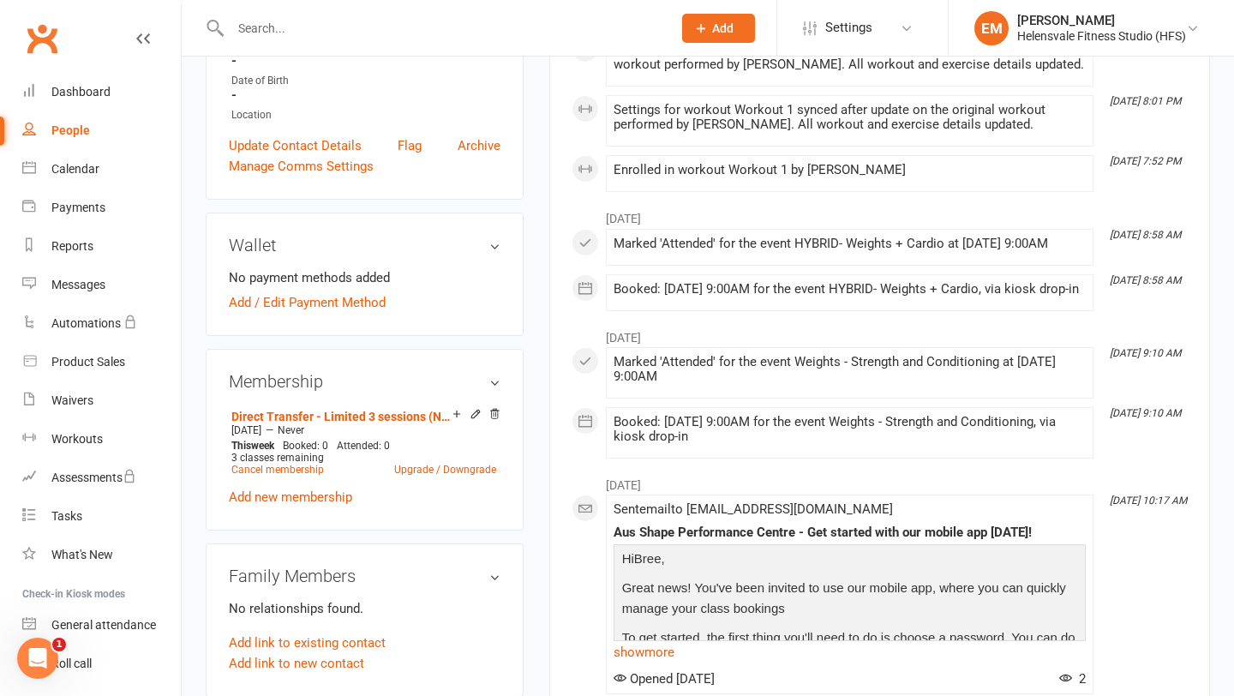
scroll to position [397, 0]
click at [495, 410] on icon at bounding box center [494, 412] width 12 height 12
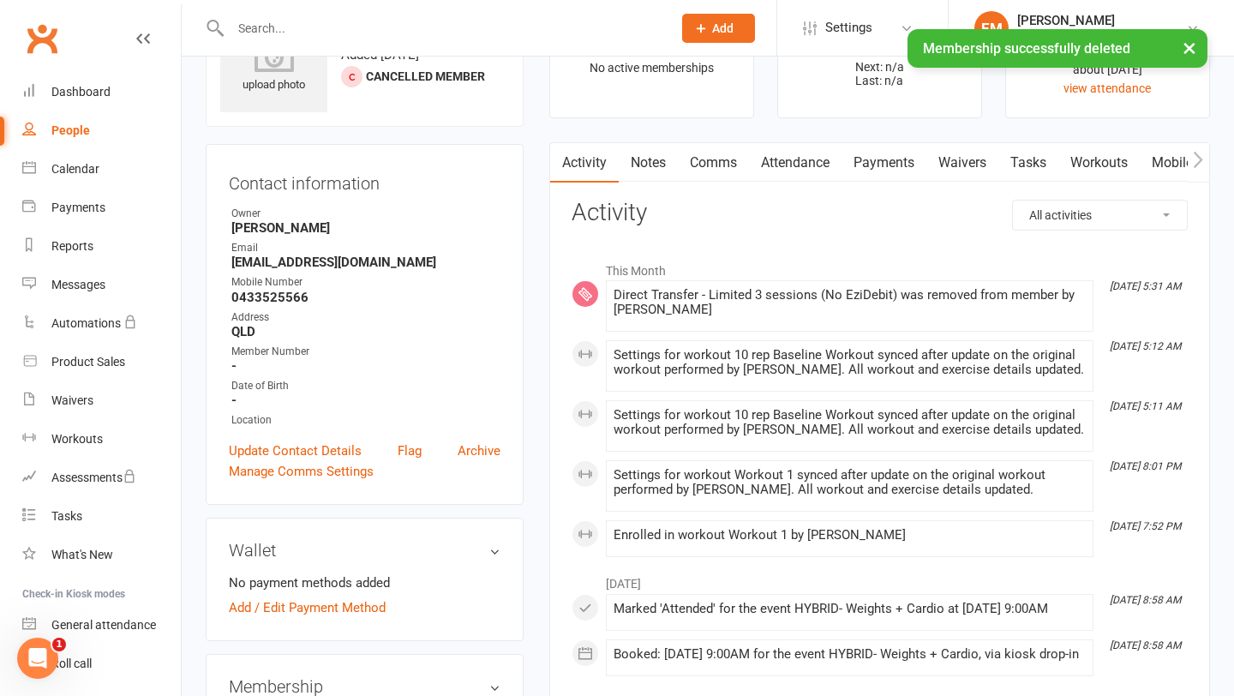
scroll to position [89, 0]
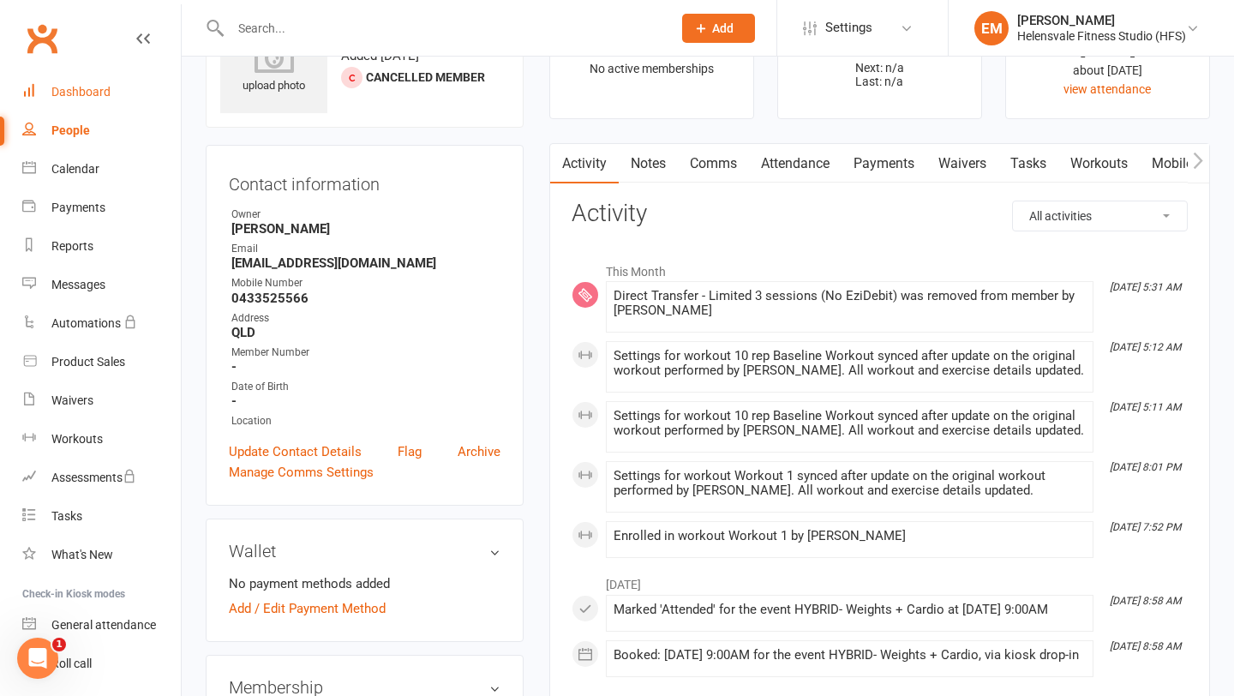
click at [76, 80] on link "Dashboard" at bounding box center [101, 92] width 159 height 39
